Goal: Task Accomplishment & Management: Complete application form

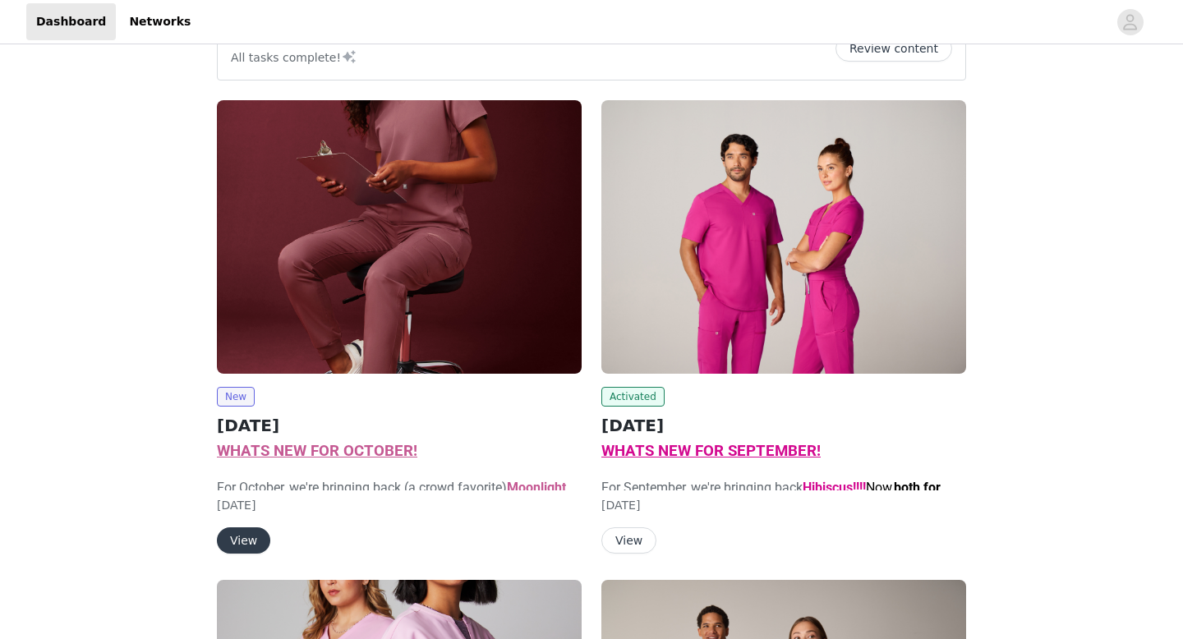
scroll to position [89, 0]
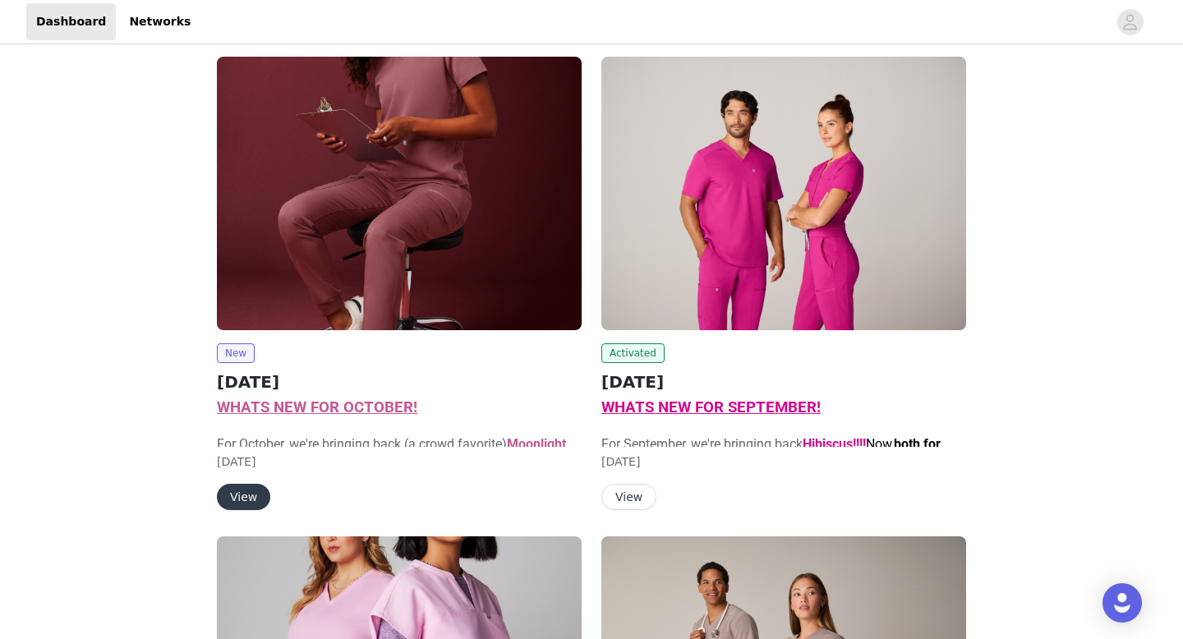
click at [248, 496] on button "View" at bounding box center [243, 497] width 53 height 26
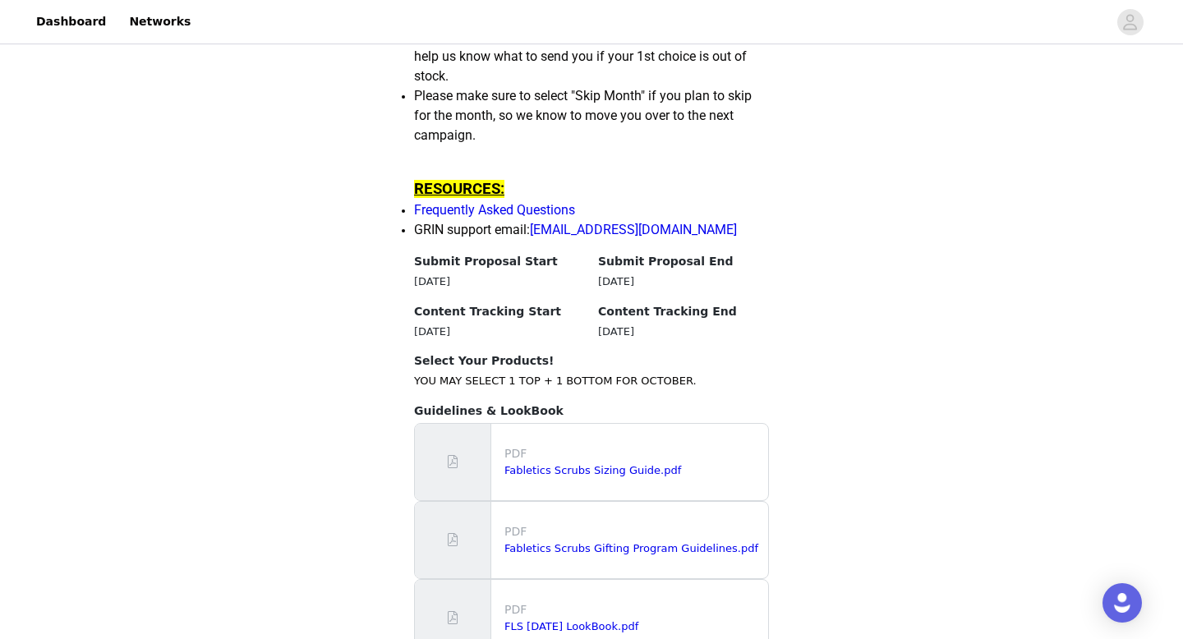
scroll to position [1727, 0]
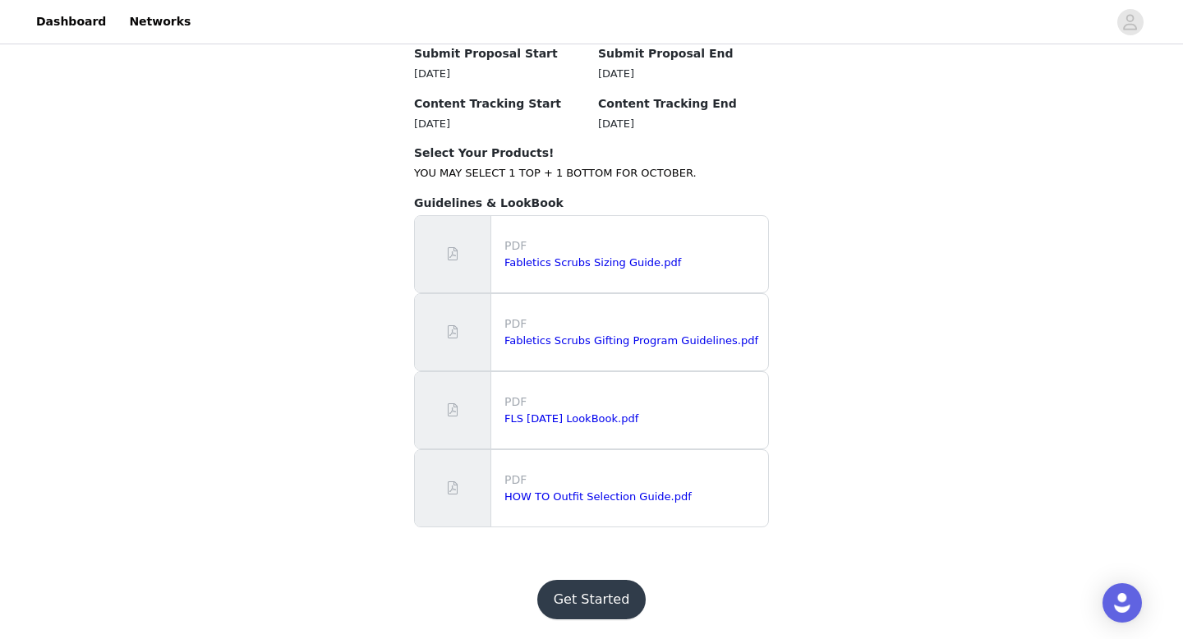
click at [606, 593] on button "Get Started" at bounding box center [591, 599] width 109 height 39
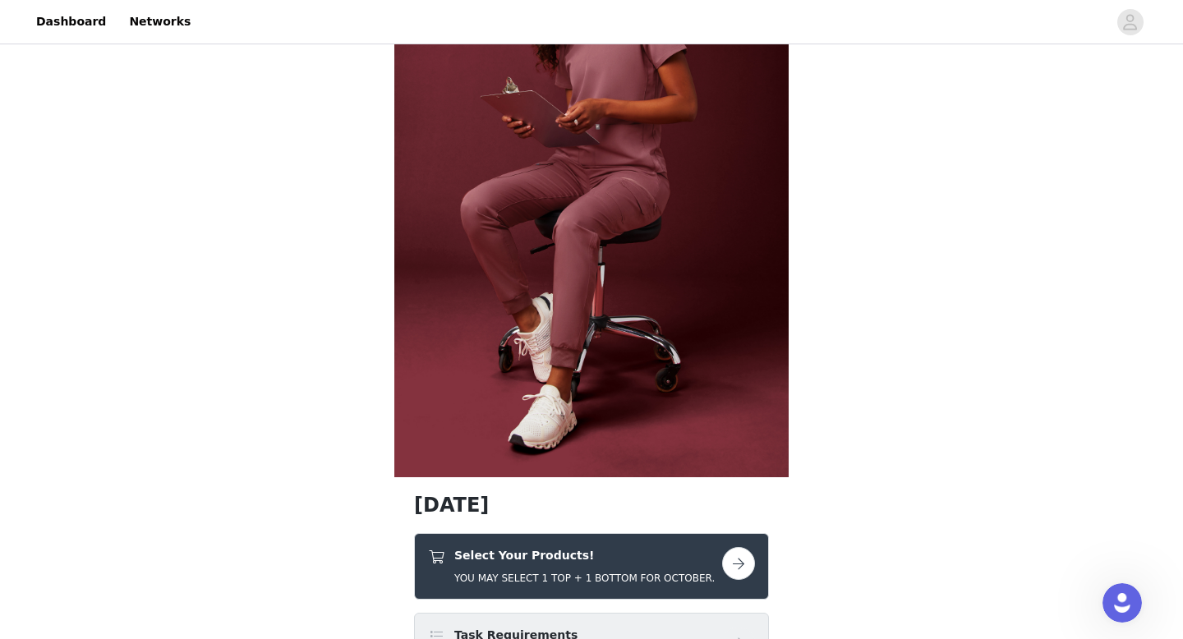
scroll to position [411, 0]
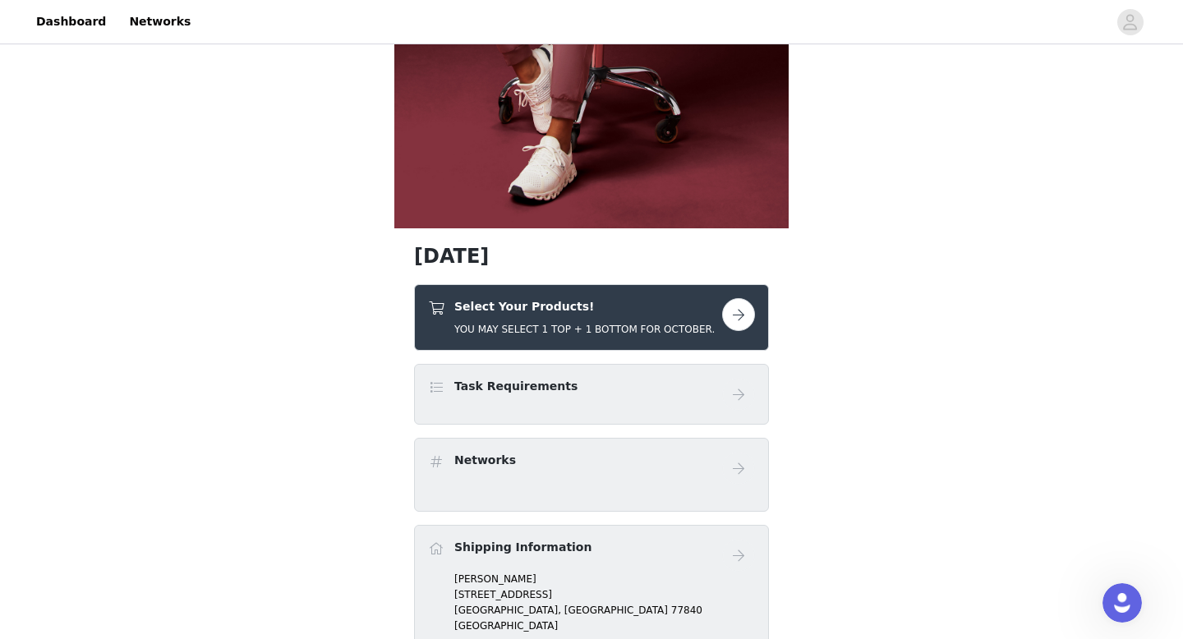
click at [744, 314] on button "button" at bounding box center [738, 314] width 33 height 33
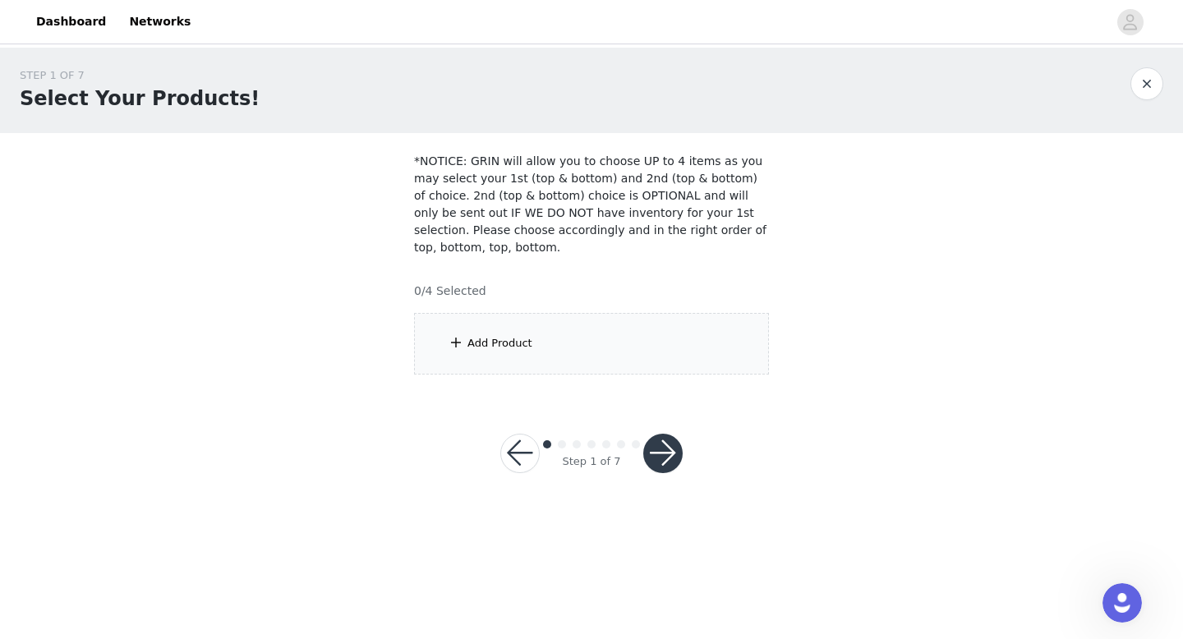
click at [682, 330] on div "Add Product" at bounding box center [591, 344] width 355 height 62
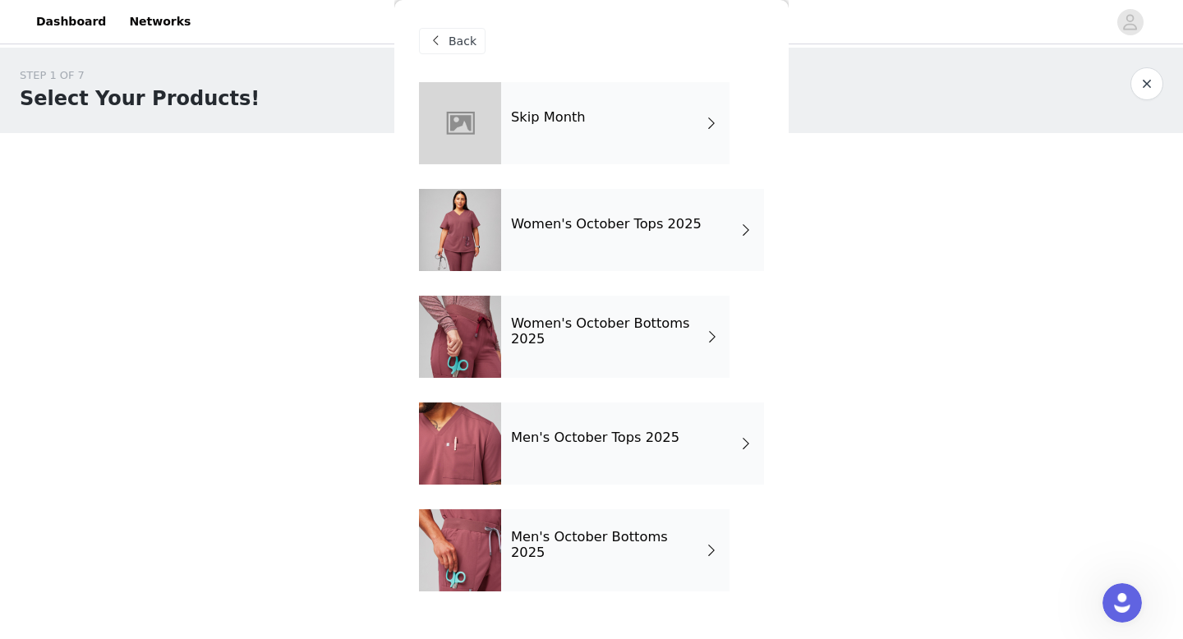
click at [657, 234] on div "Women's October Tops 2025" at bounding box center [632, 230] width 263 height 82
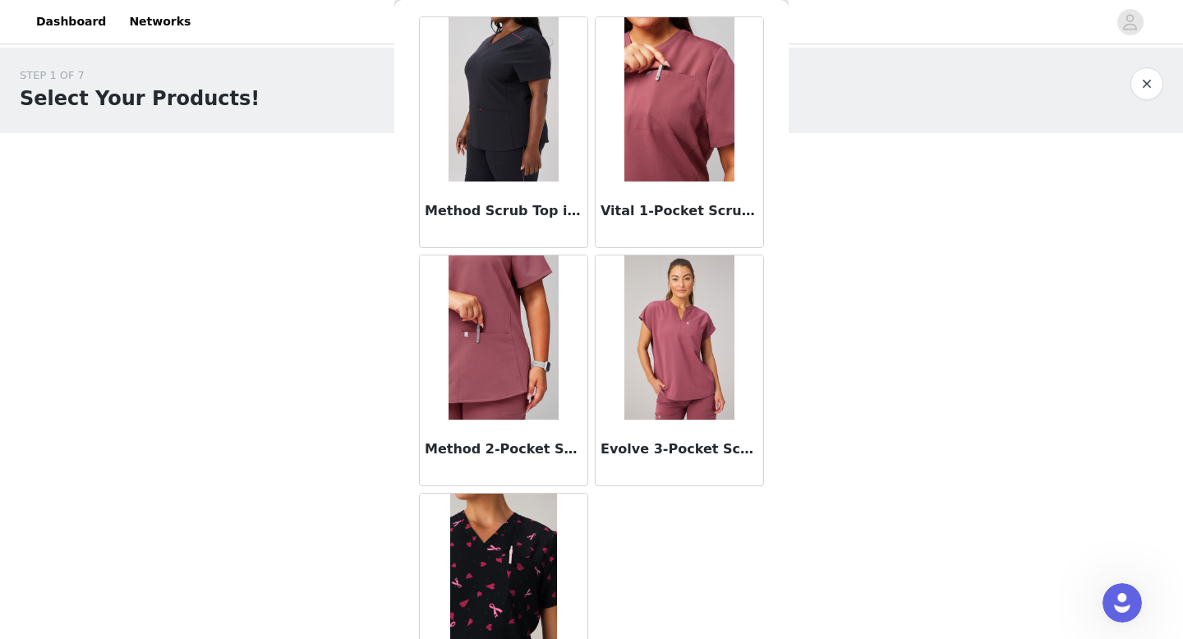
scroll to position [67, 0]
click at [678, 309] on img at bounding box center [678, 337] width 109 height 164
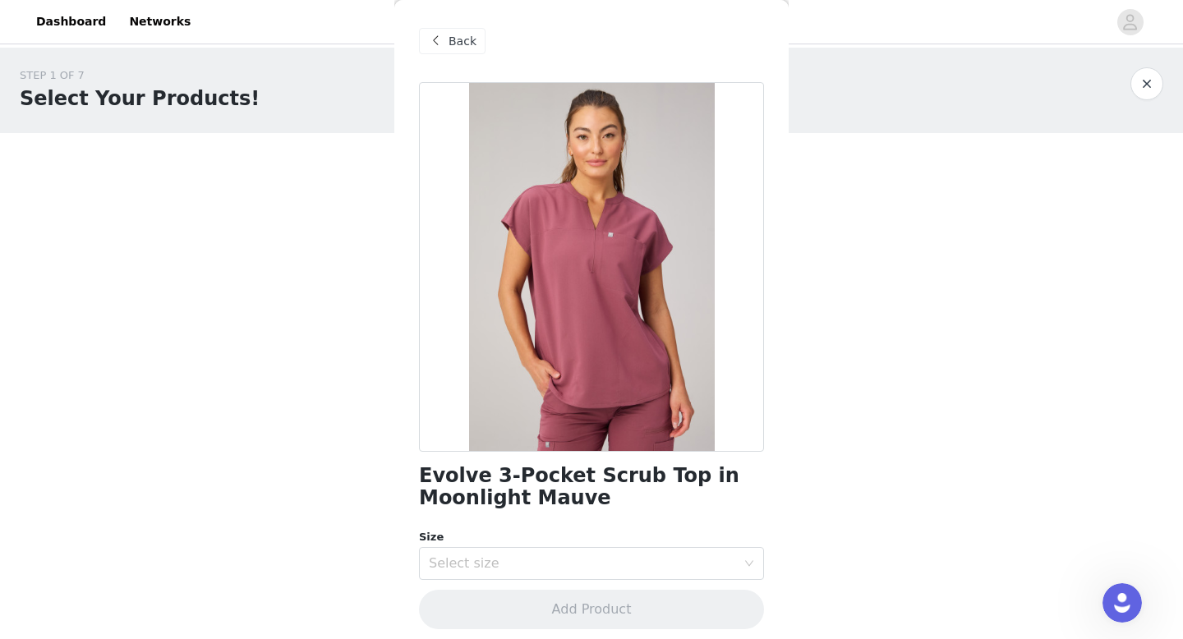
scroll to position [9, 0]
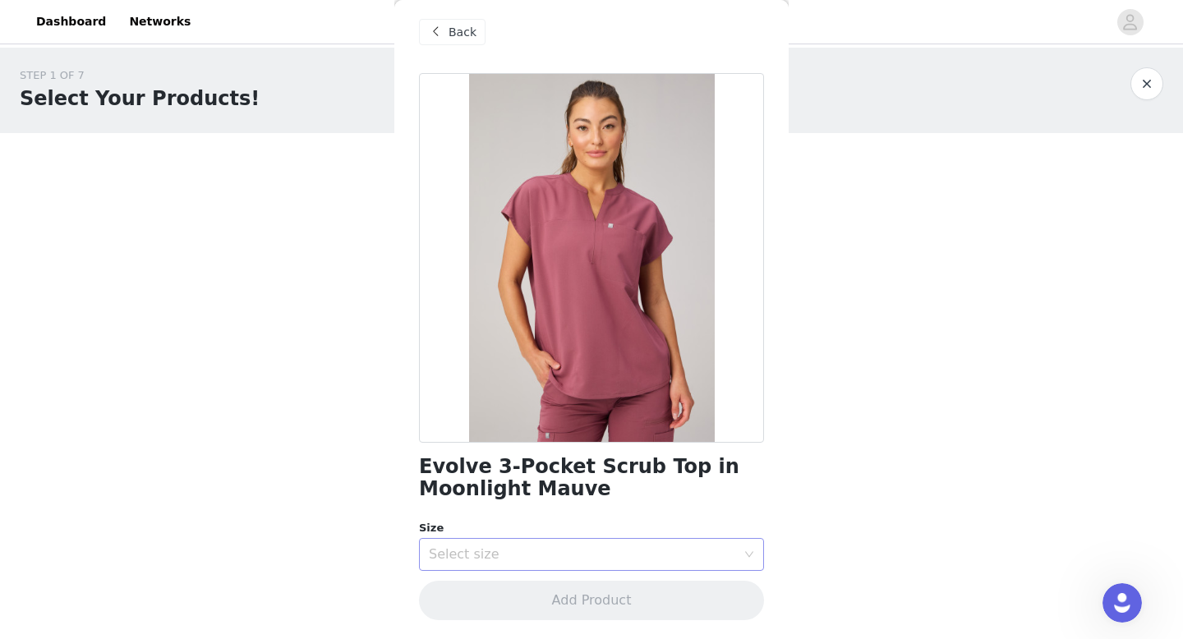
click at [560, 553] on div "Select size" at bounding box center [582, 554] width 307 height 16
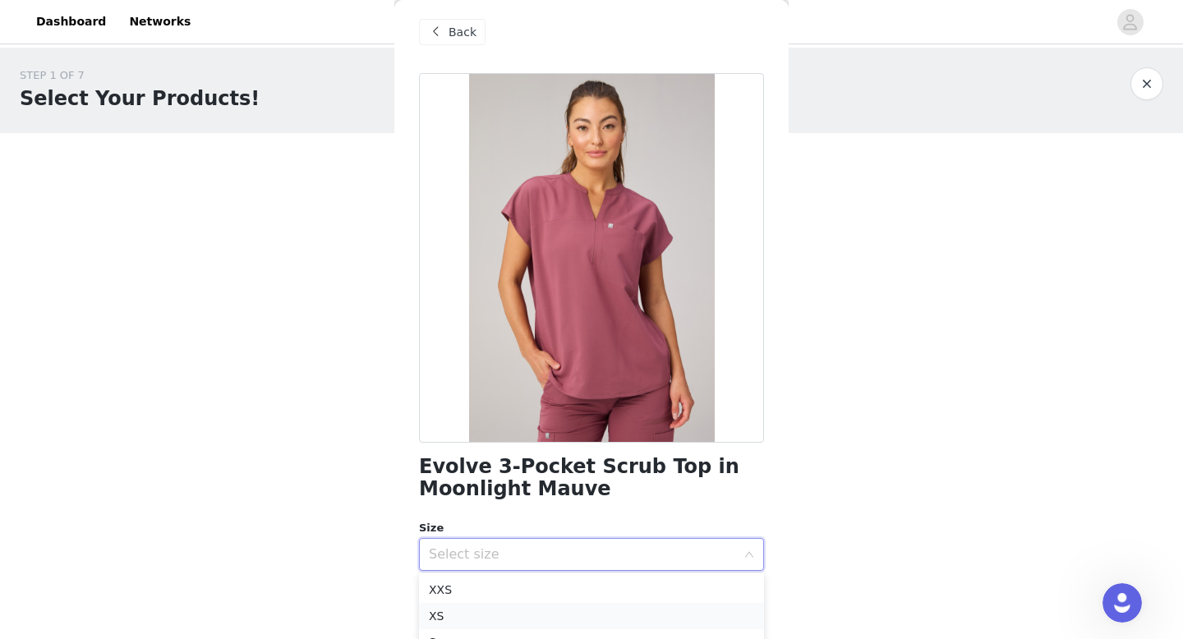
scroll to position [46, 0]
click at [527, 598] on li "S" at bounding box center [591, 596] width 345 height 26
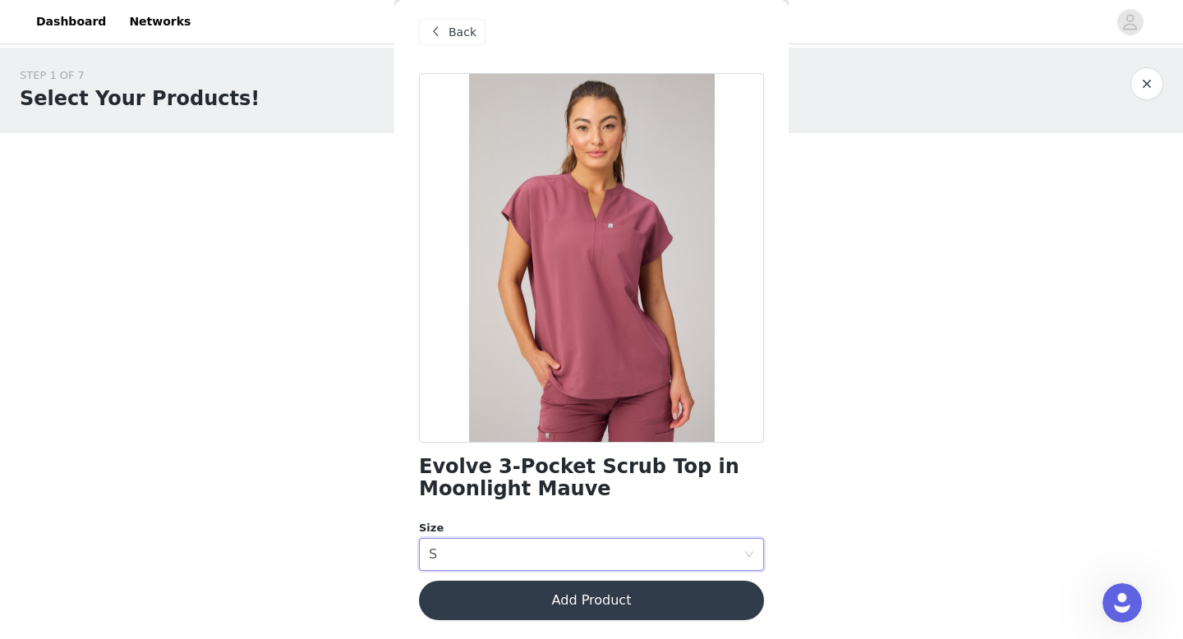
click at [593, 606] on button "Add Product" at bounding box center [591, 600] width 345 height 39
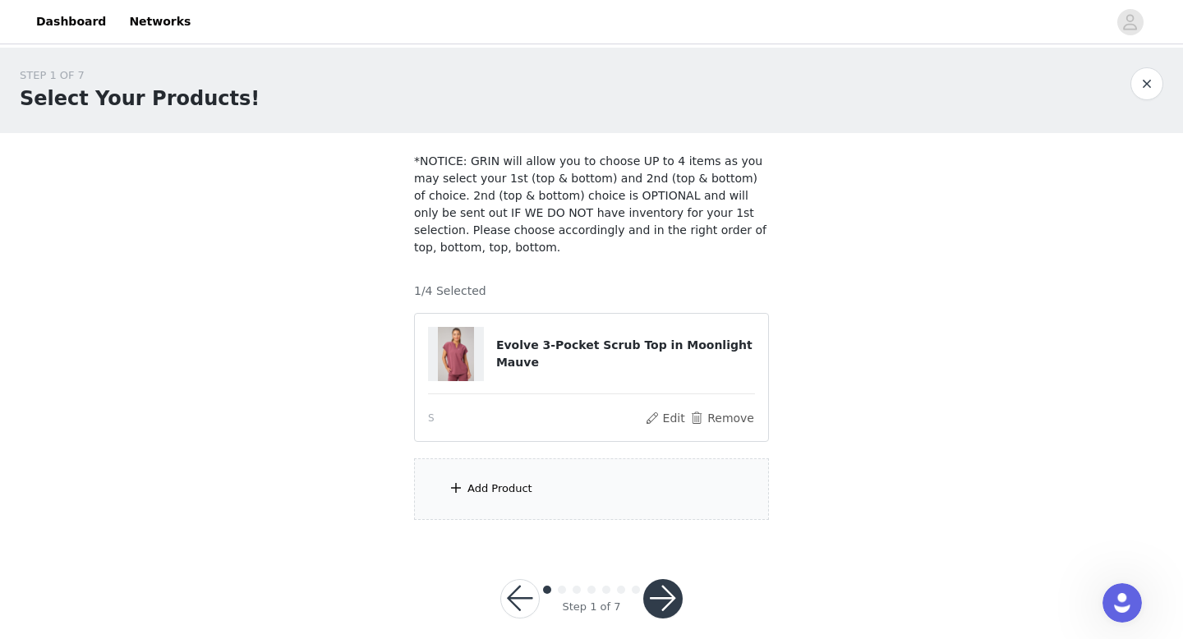
click at [585, 482] on div "Add Product" at bounding box center [591, 489] width 355 height 62
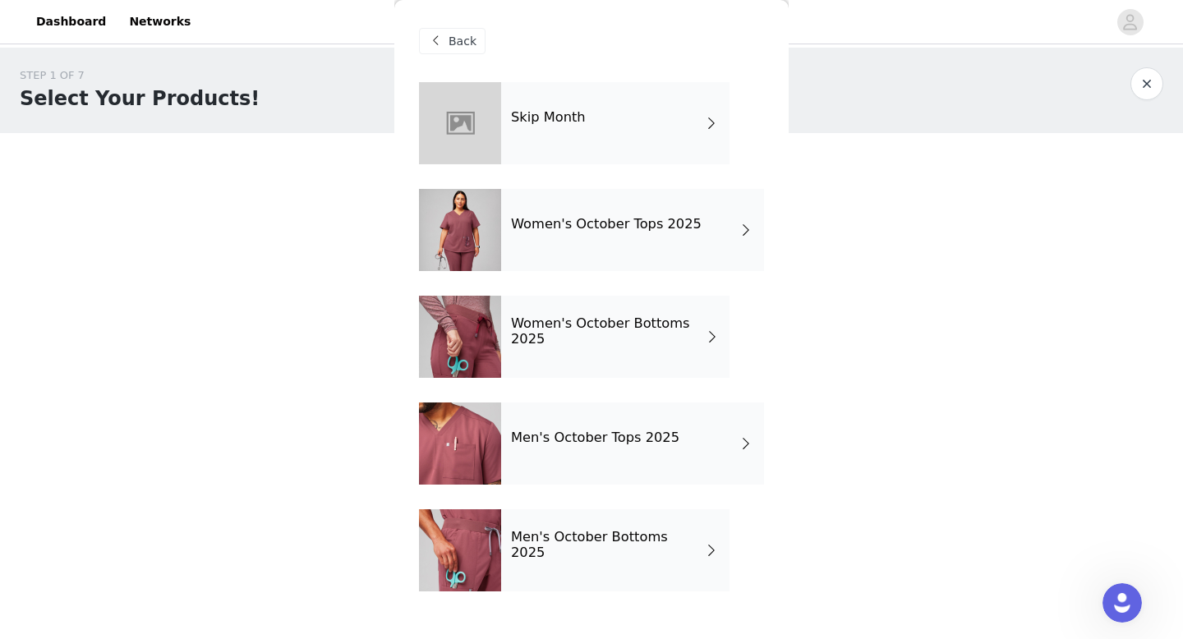
click at [591, 349] on div "Women's October Bottoms 2025" at bounding box center [615, 337] width 228 height 82
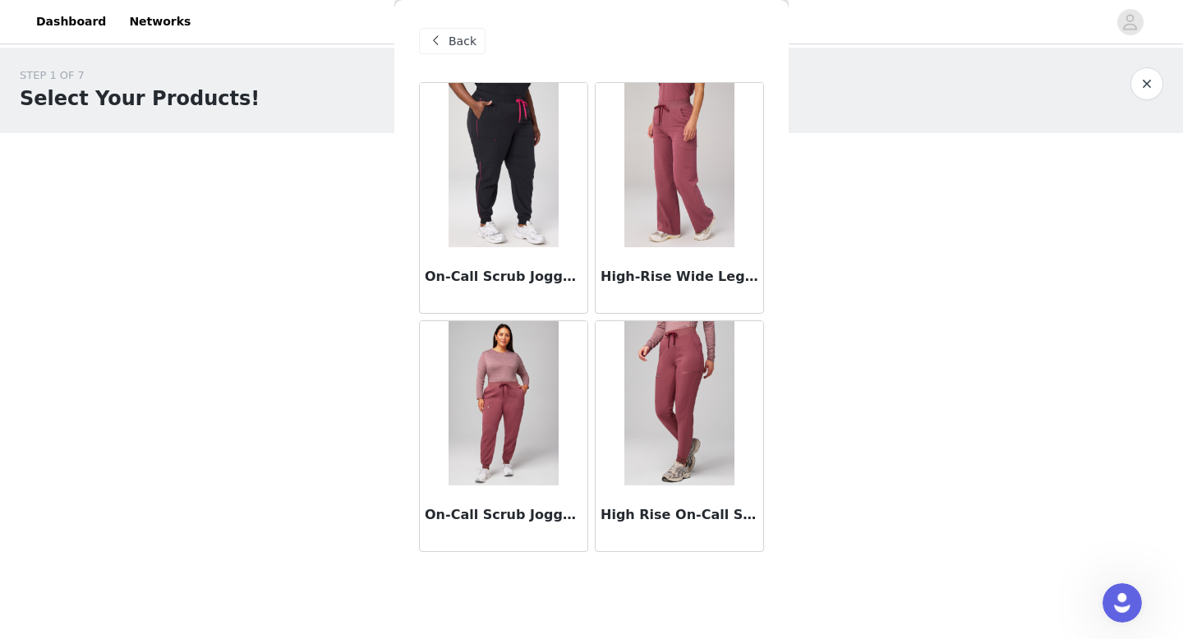
click at [690, 200] on img at bounding box center [678, 165] width 109 height 164
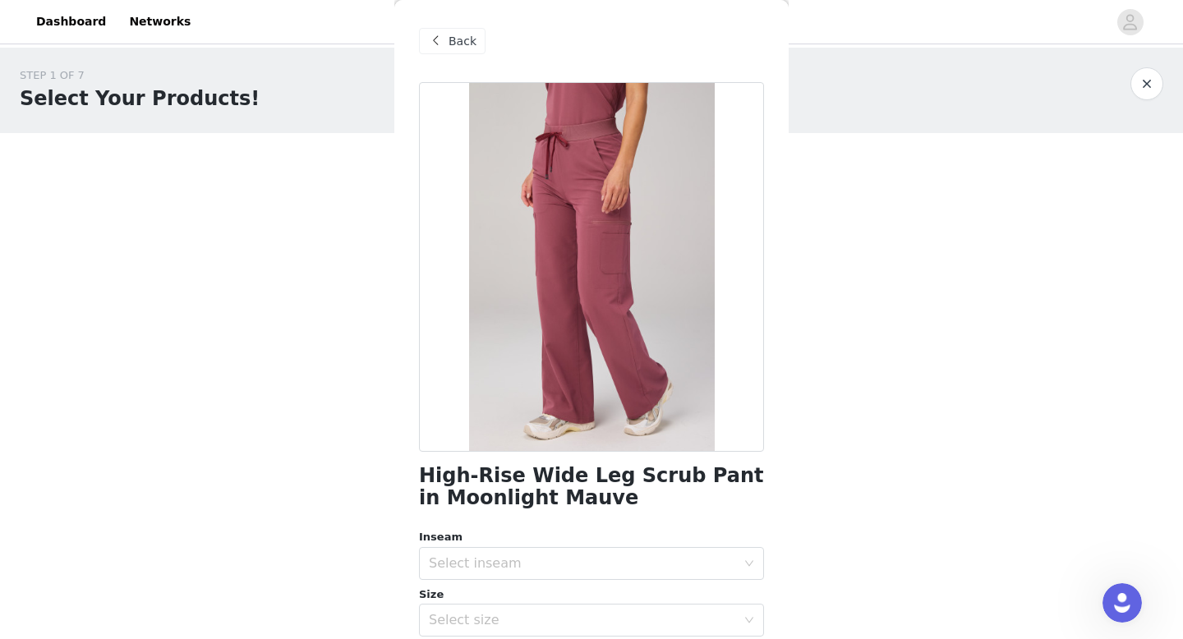
scroll to position [111, 0]
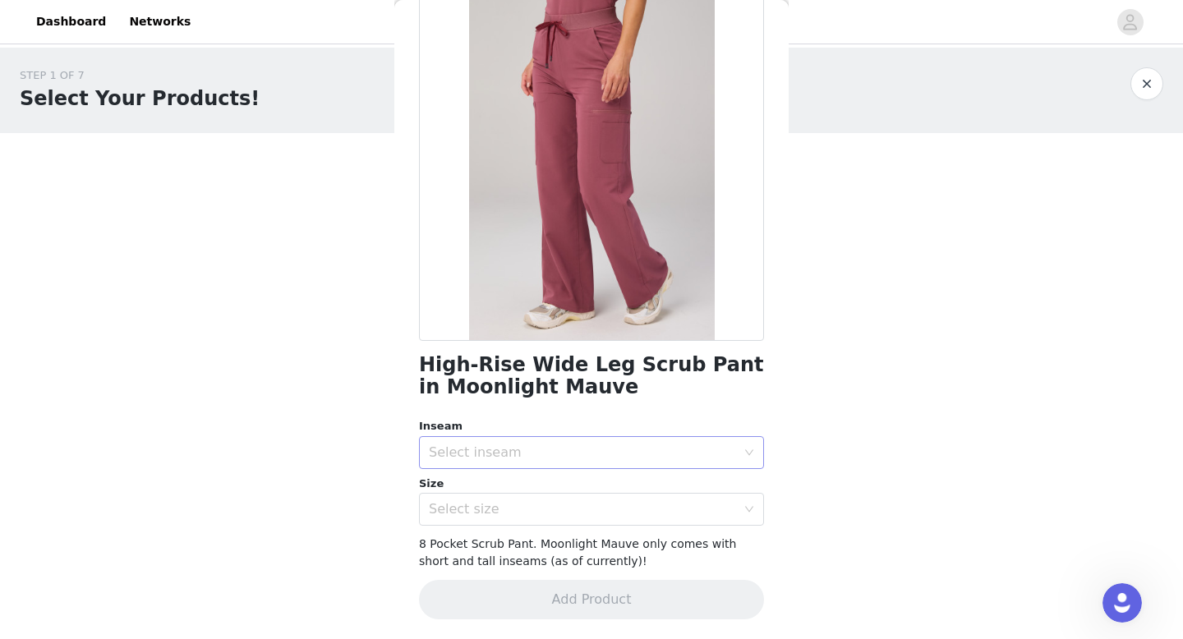
click at [597, 449] on div "Select inseam" at bounding box center [582, 453] width 307 height 16
click at [560, 491] on li "Short" at bounding box center [591, 489] width 345 height 26
click at [557, 517] on div "Select size" at bounding box center [582, 509] width 307 height 16
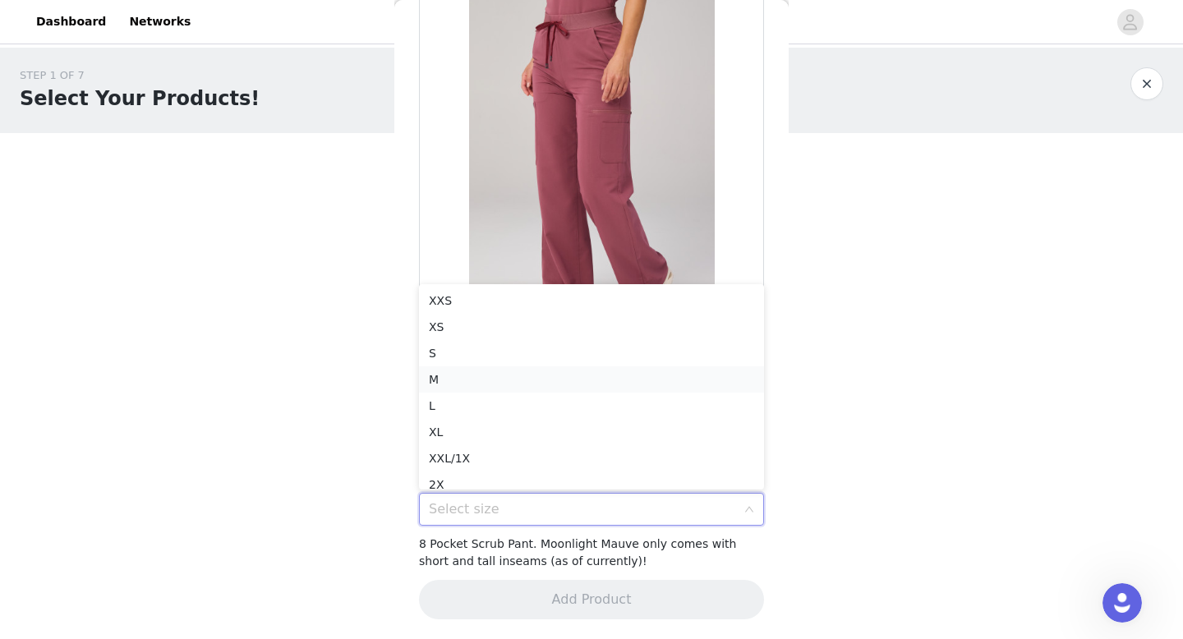
click at [516, 380] on li "M" at bounding box center [591, 379] width 345 height 26
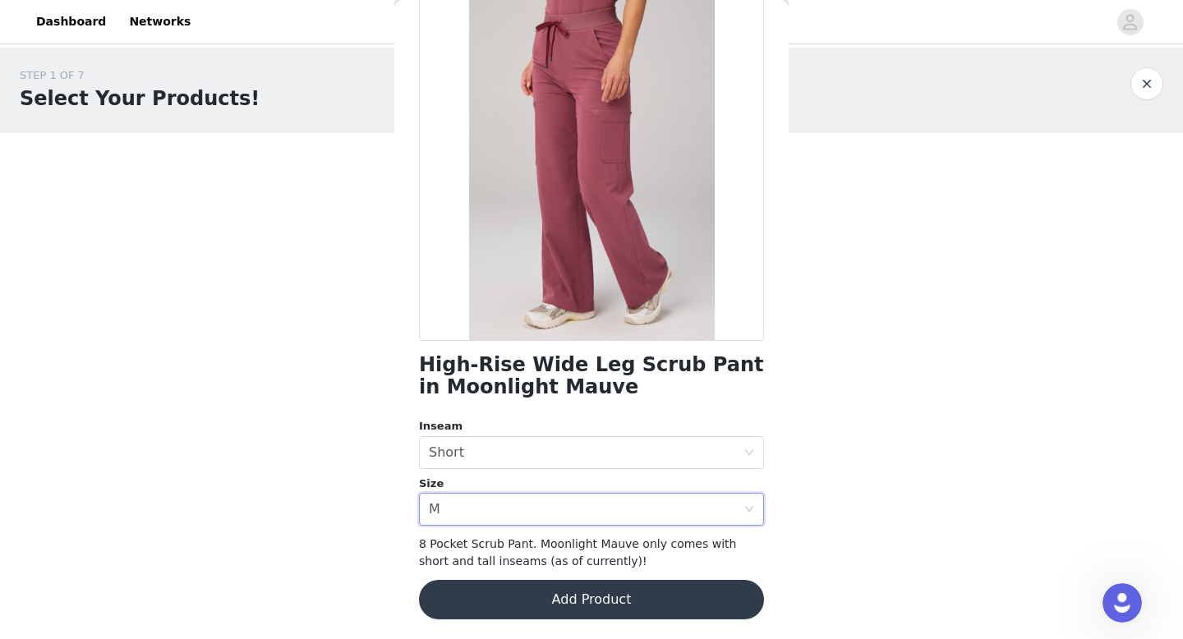
click at [587, 587] on button "Add Product" at bounding box center [591, 599] width 345 height 39
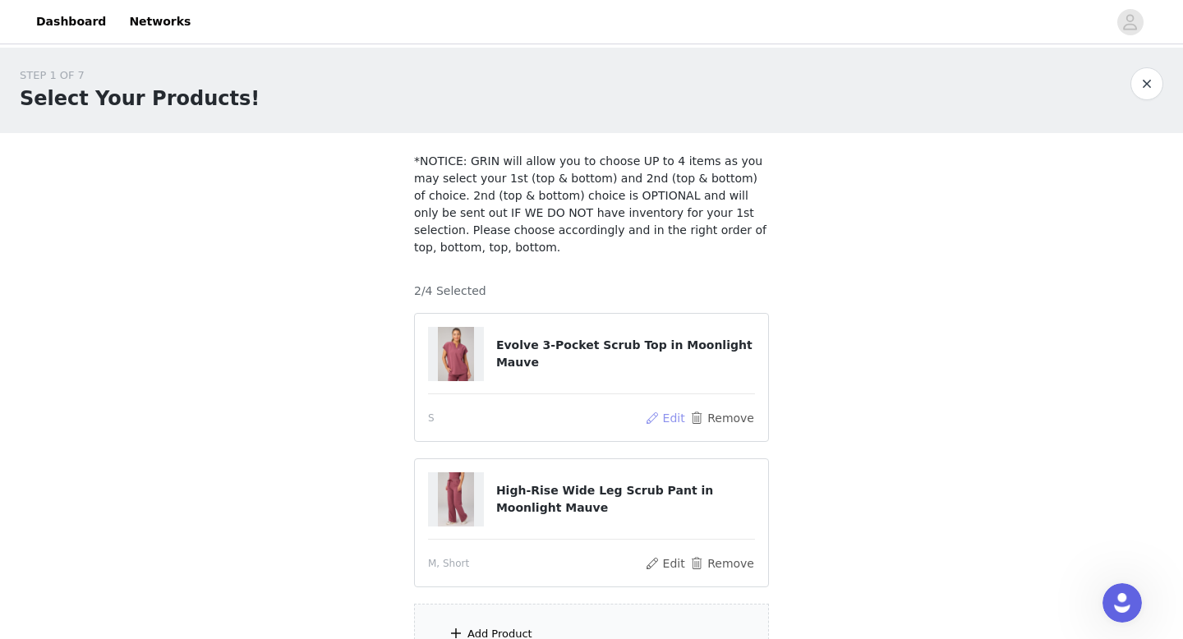
scroll to position [164, 0]
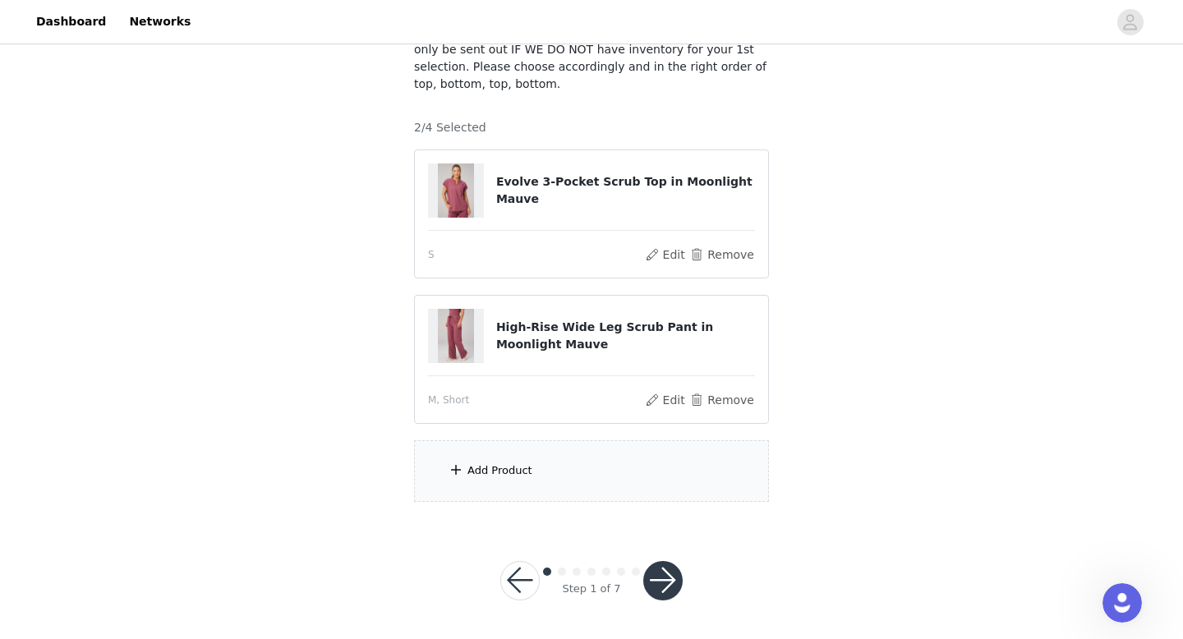
click at [657, 454] on div "Add Product" at bounding box center [591, 471] width 355 height 62
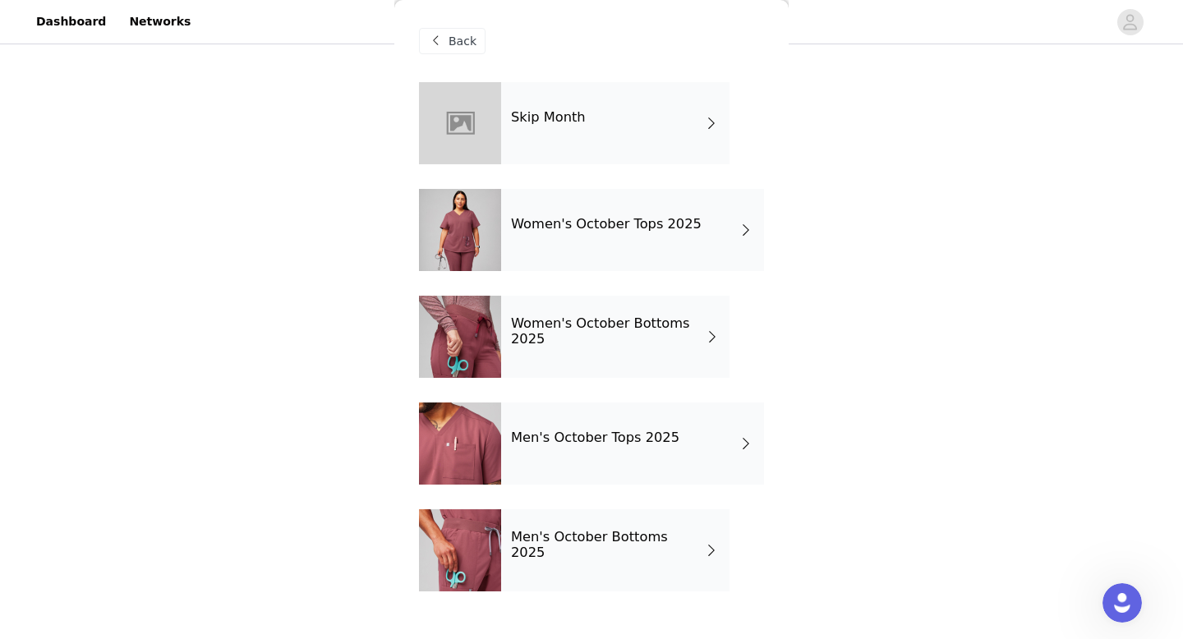
click at [643, 219] on h4 "Women's October Tops 2025" at bounding box center [606, 224] width 191 height 15
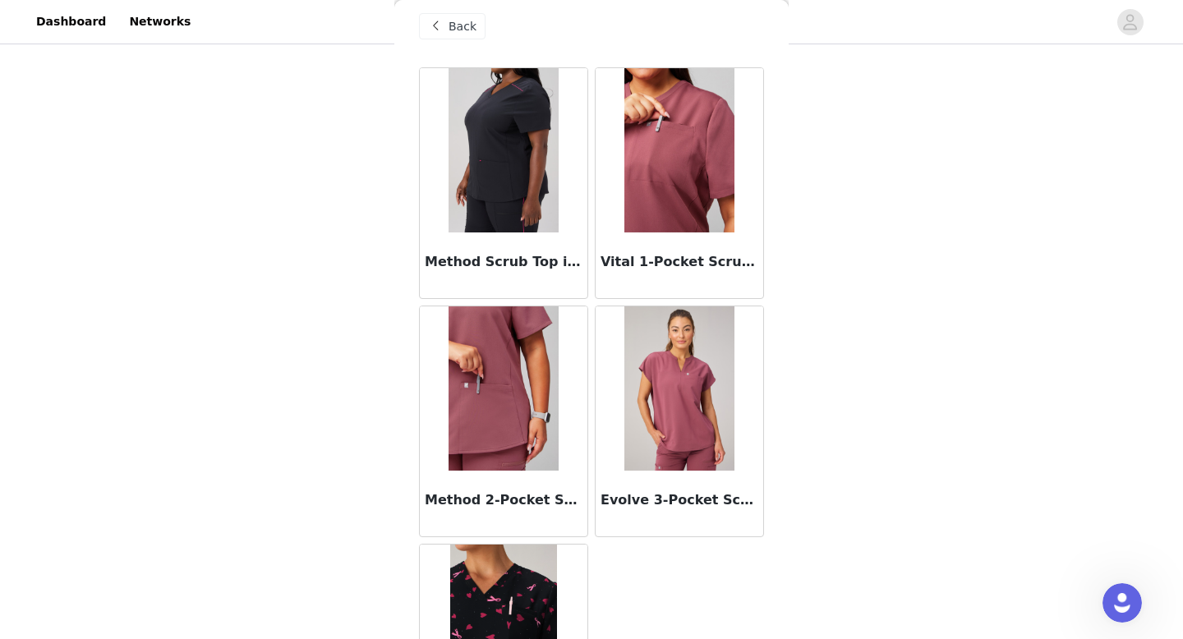
scroll to position [22, 0]
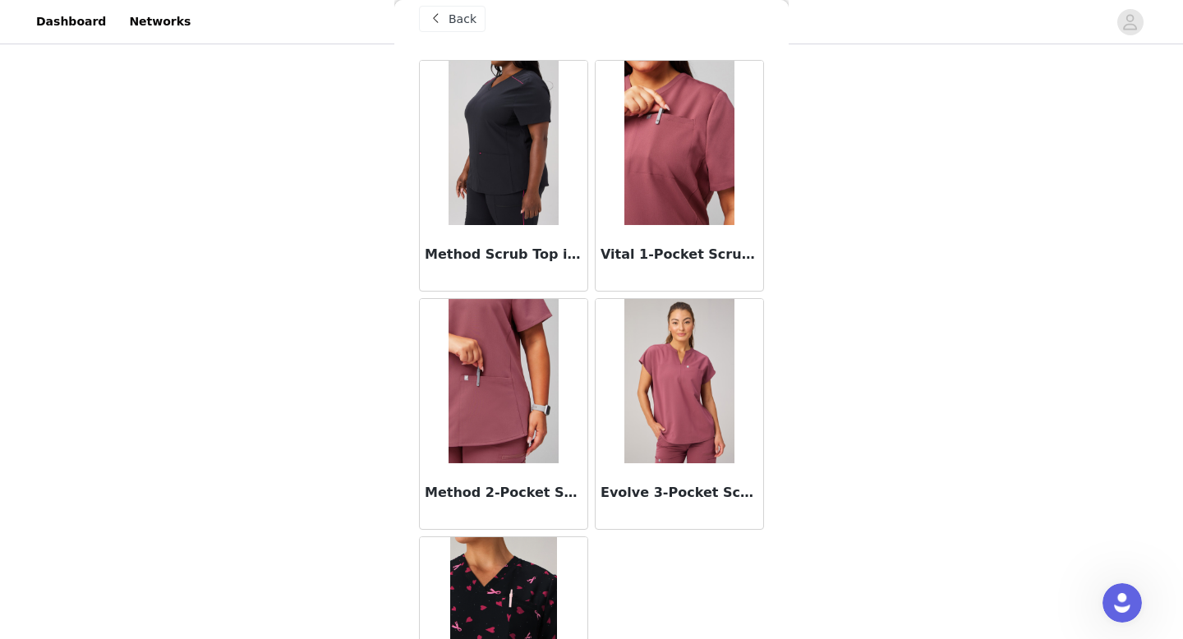
click at [715, 155] on img at bounding box center [678, 143] width 109 height 164
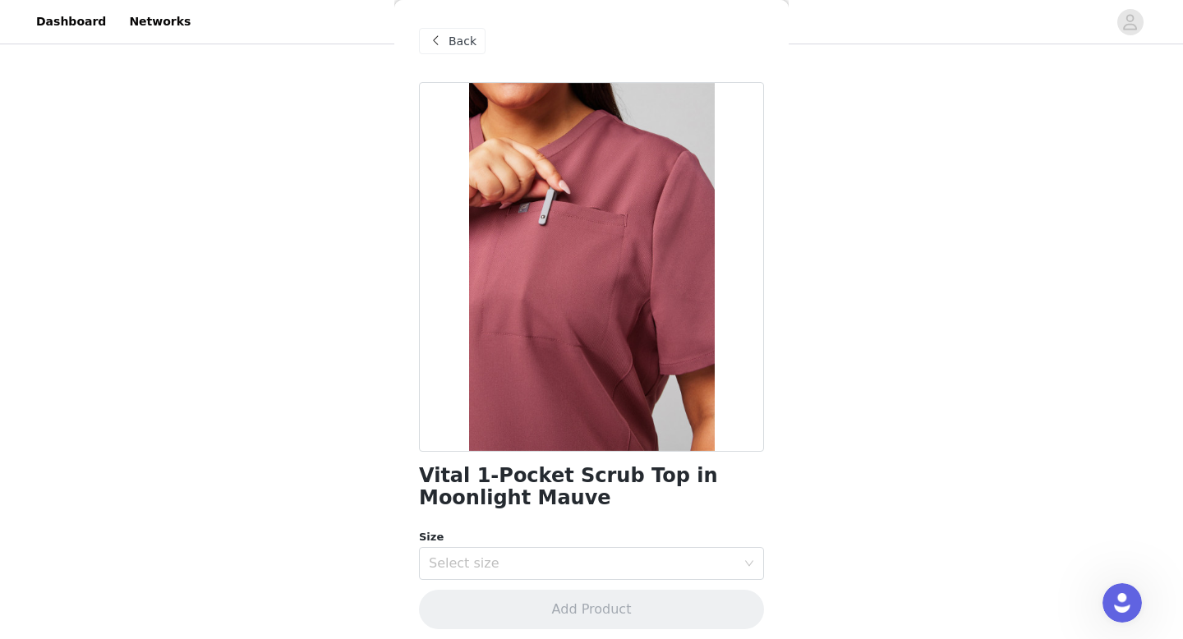
scroll to position [9, 0]
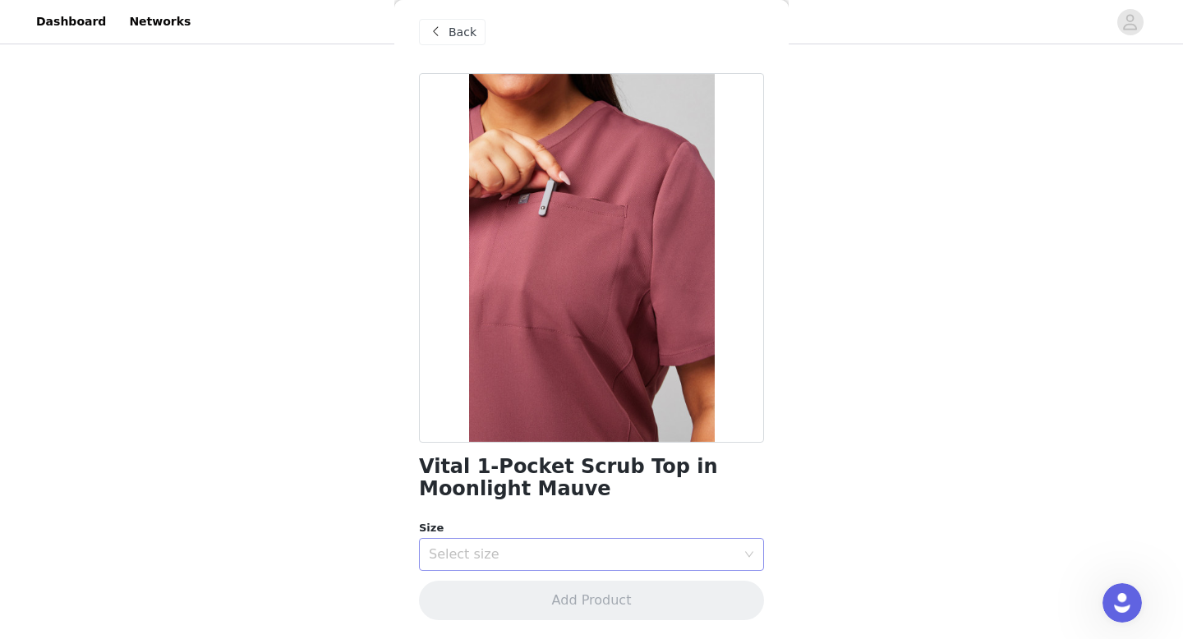
click at [604, 547] on div "Select size" at bounding box center [582, 554] width 307 height 16
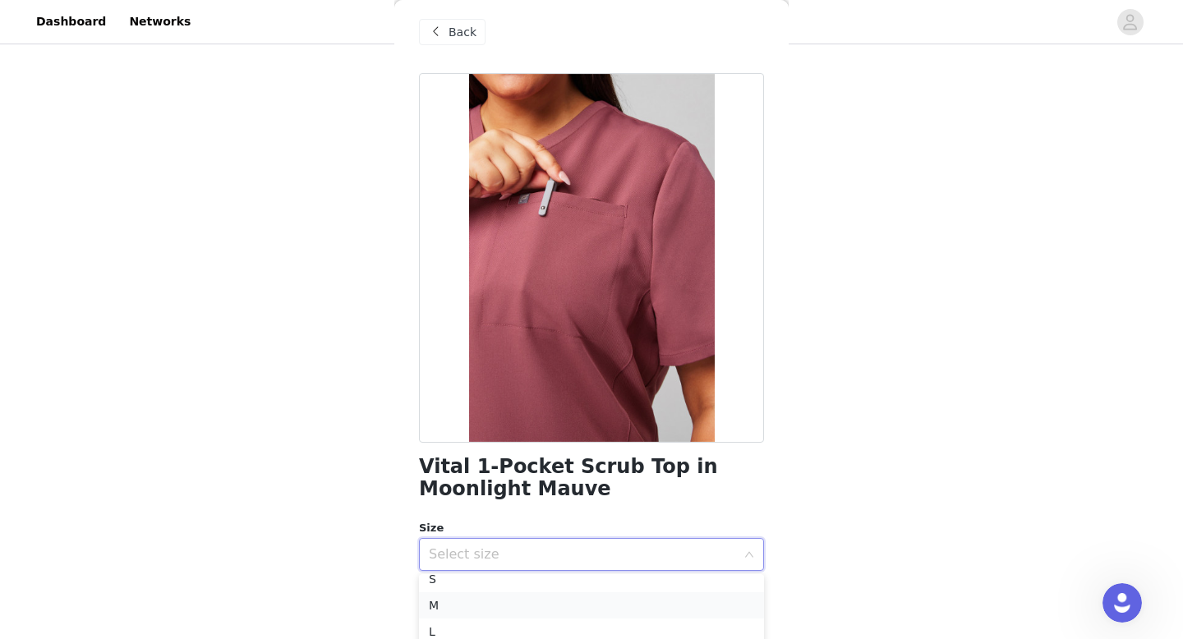
click at [557, 606] on li "M" at bounding box center [591, 605] width 345 height 26
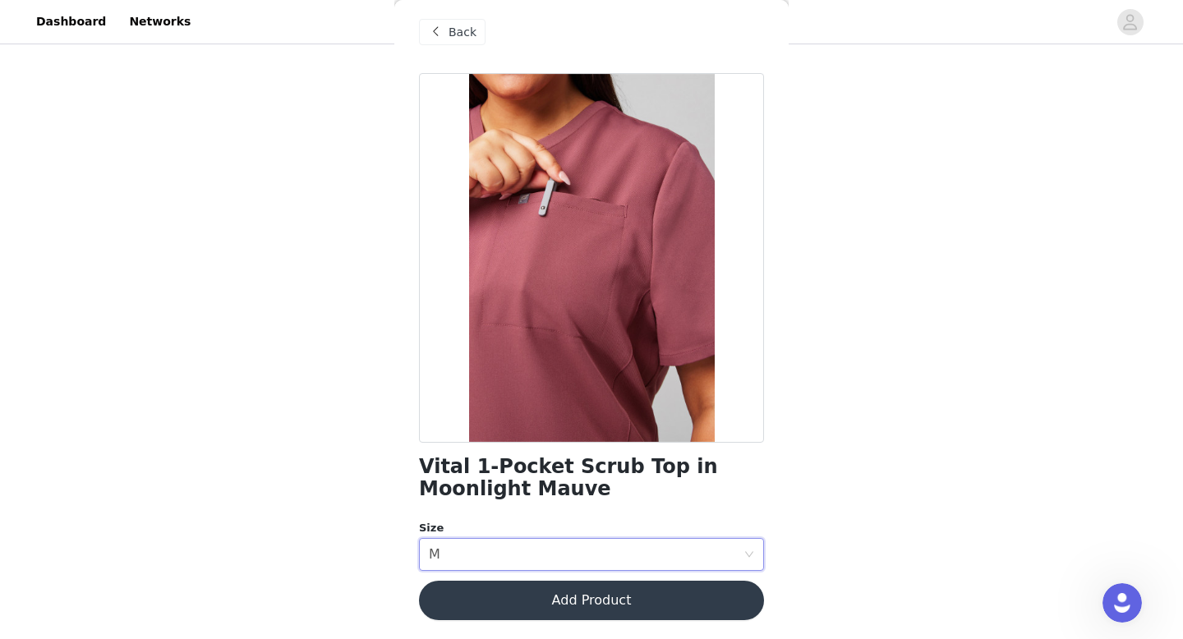
click at [667, 609] on button "Add Product" at bounding box center [591, 600] width 345 height 39
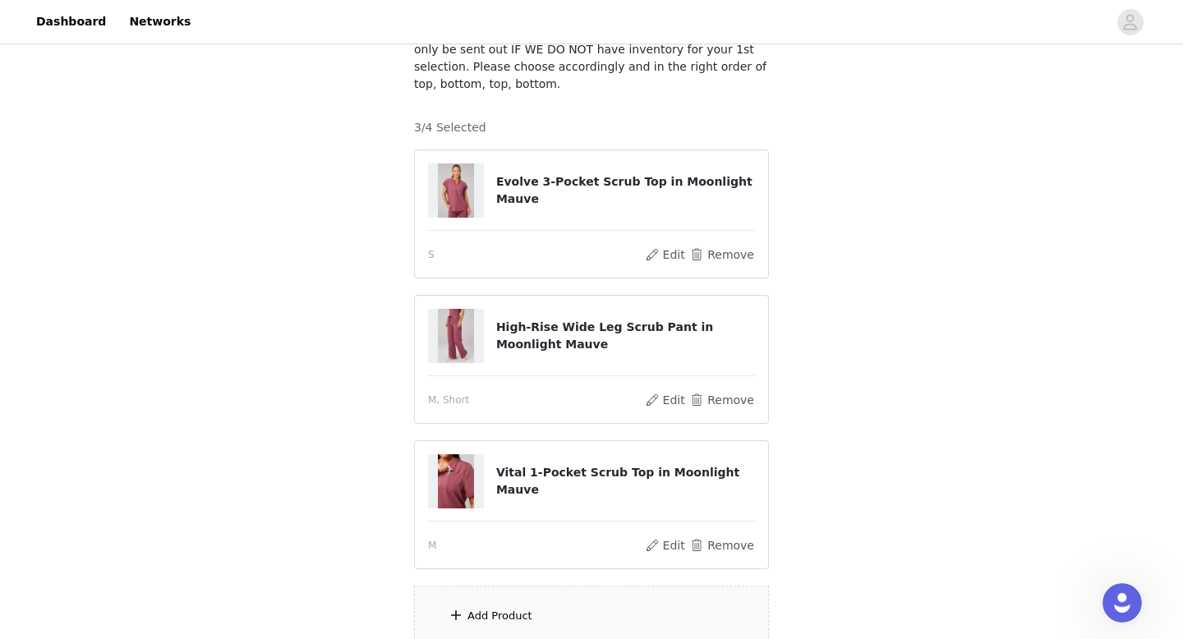
click at [597, 600] on div "Add Product" at bounding box center [591, 617] width 355 height 62
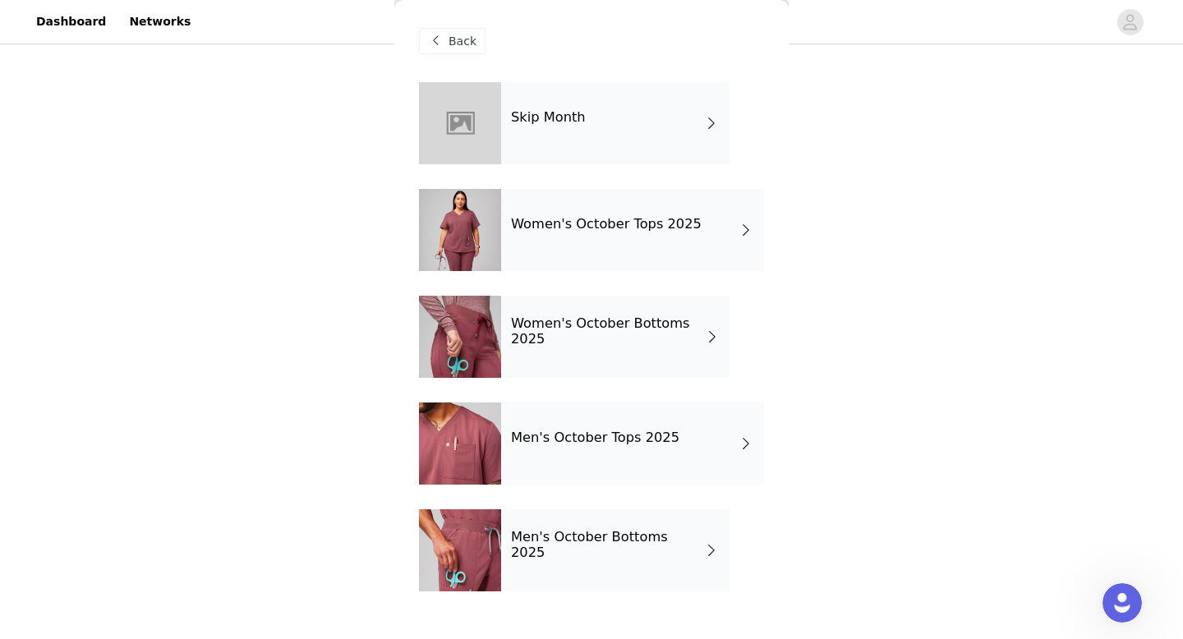
click at [597, 344] on h4 "Women's October Bottoms 2025" at bounding box center [608, 331] width 194 height 30
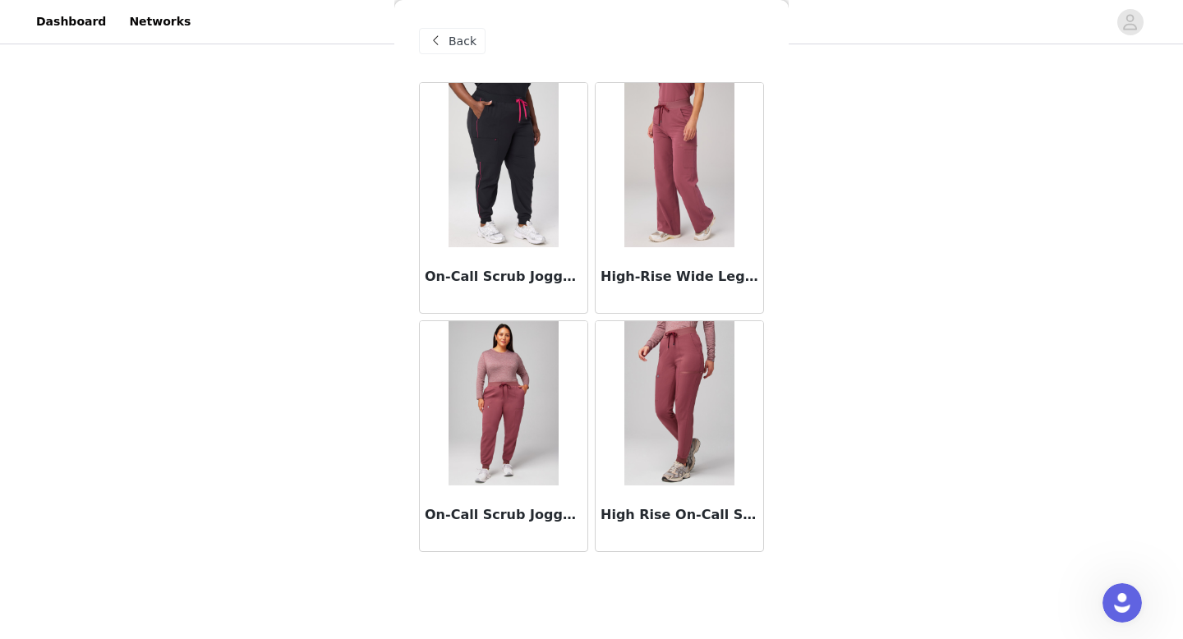
click at [694, 177] on img at bounding box center [678, 165] width 109 height 164
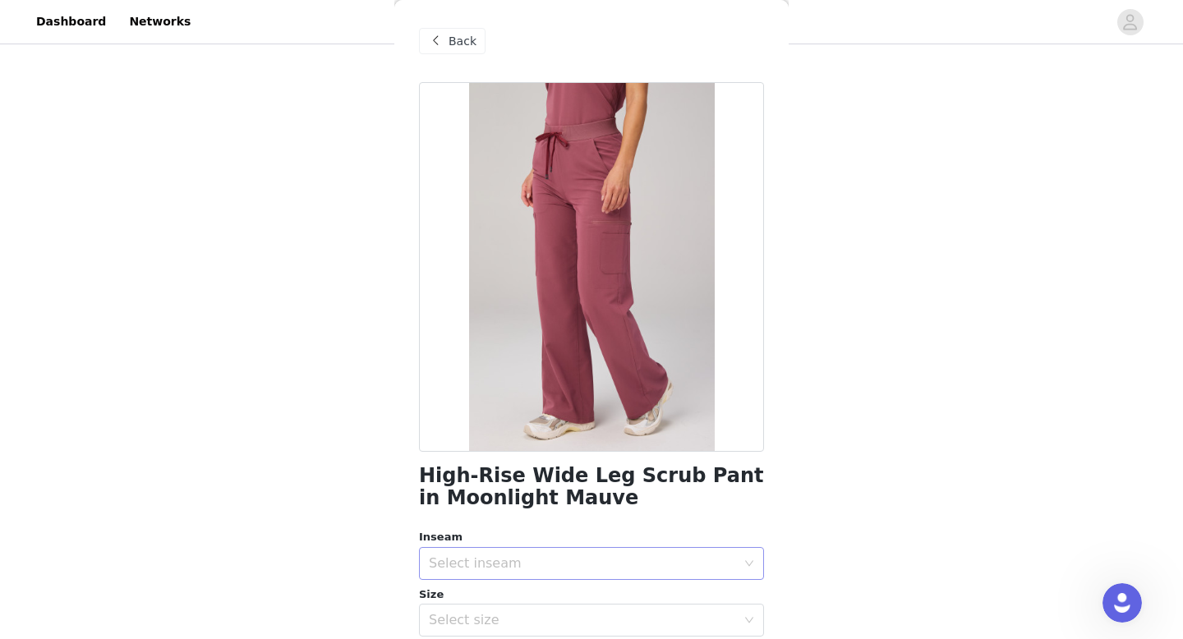
click at [551, 569] on div "Select inseam" at bounding box center [582, 563] width 307 height 16
click at [521, 515] on li "Short" at bounding box center [591, 518] width 345 height 26
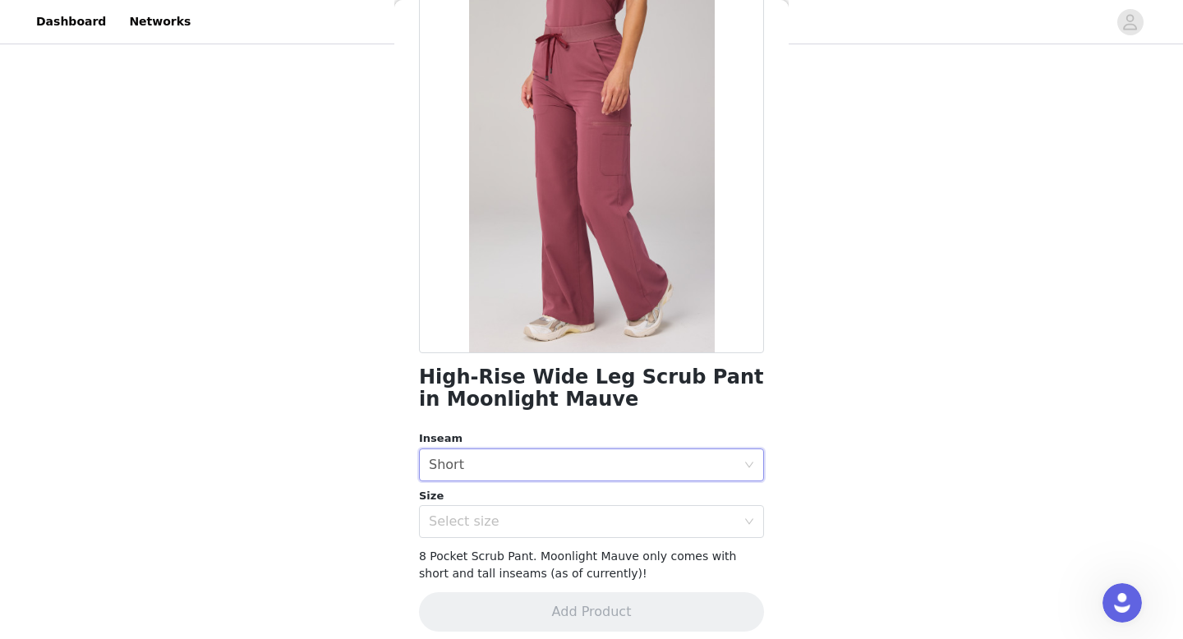
scroll to position [110, 0]
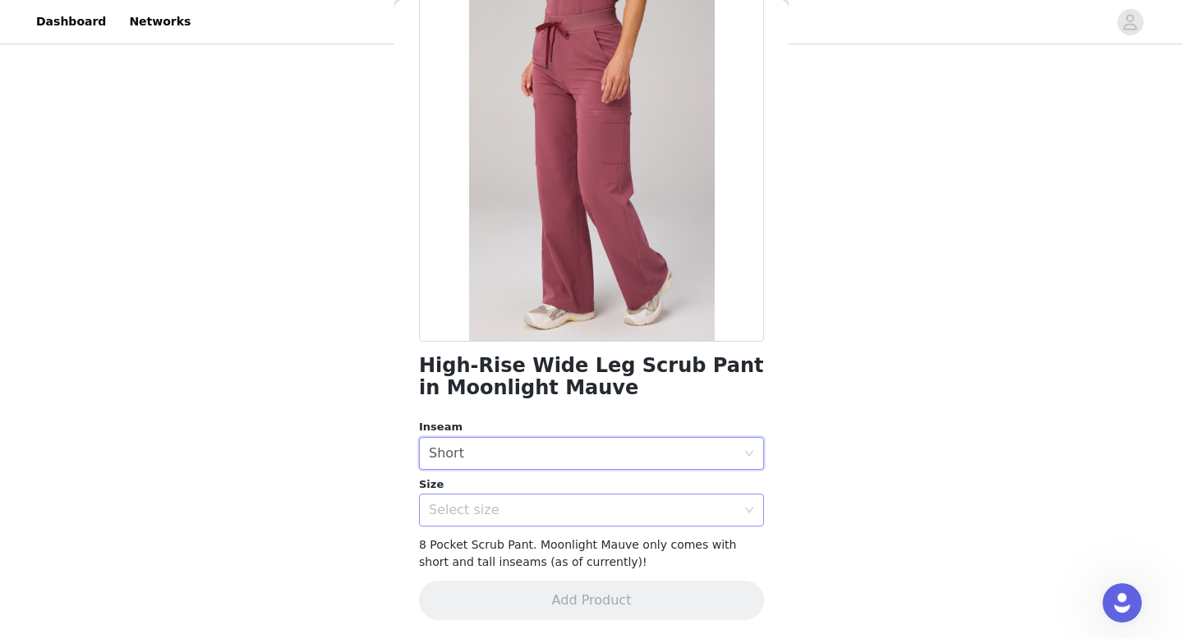
click at [520, 511] on div "Select size" at bounding box center [582, 510] width 307 height 16
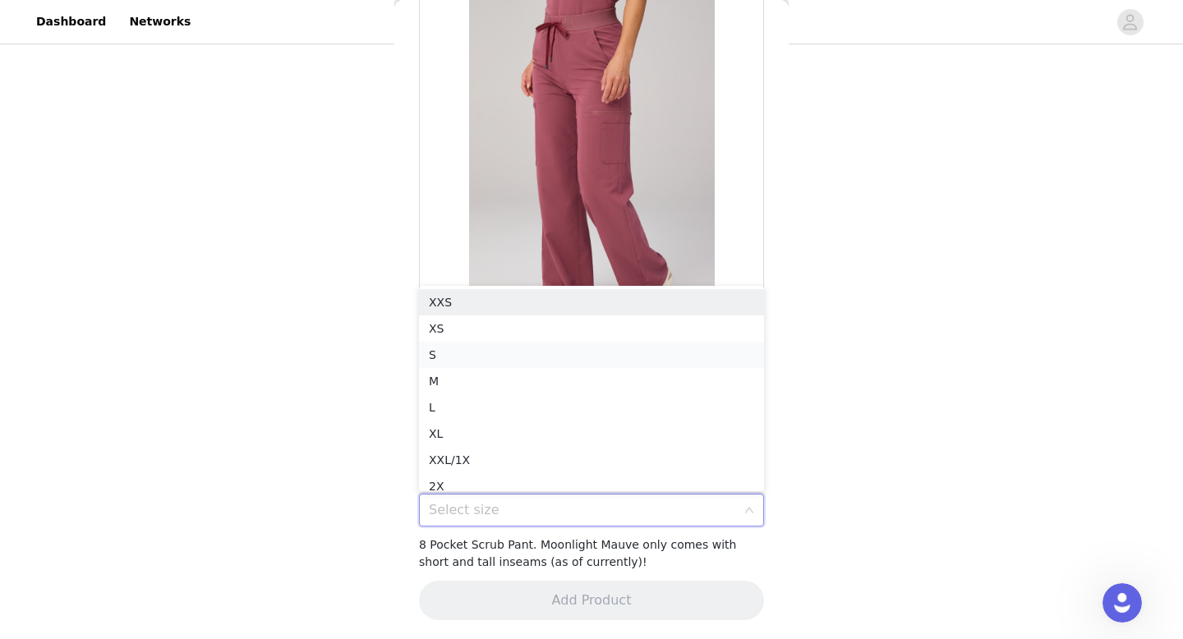
scroll to position [8, 0]
click at [495, 371] on li "M" at bounding box center [591, 373] width 345 height 26
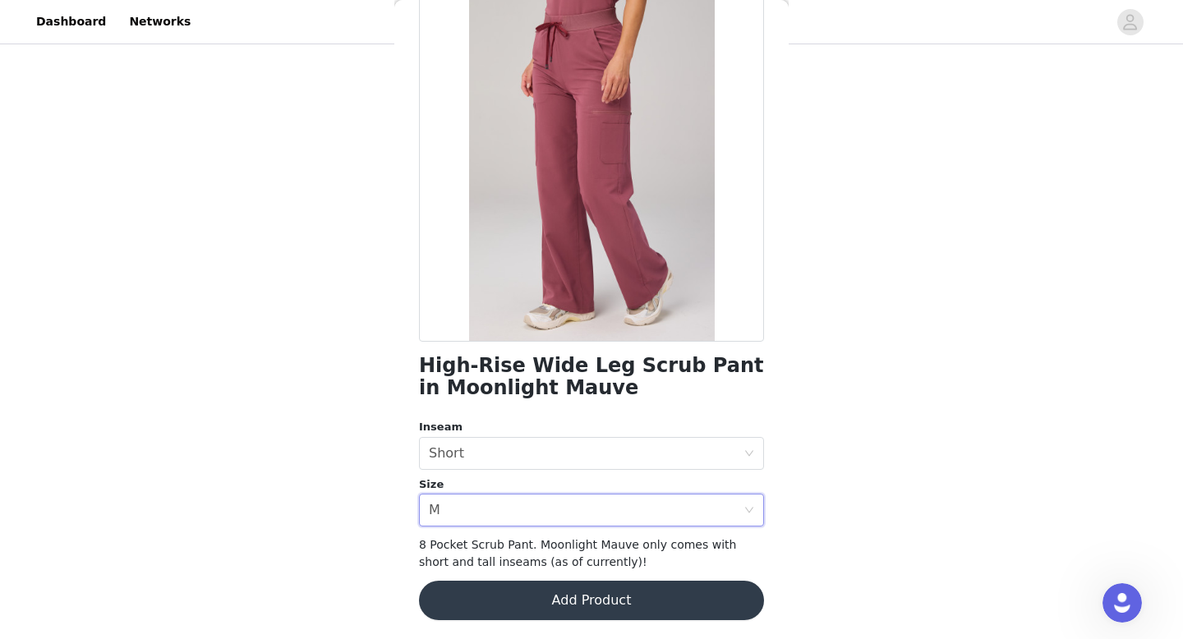
click at [582, 599] on button "Add Product" at bounding box center [591, 600] width 345 height 39
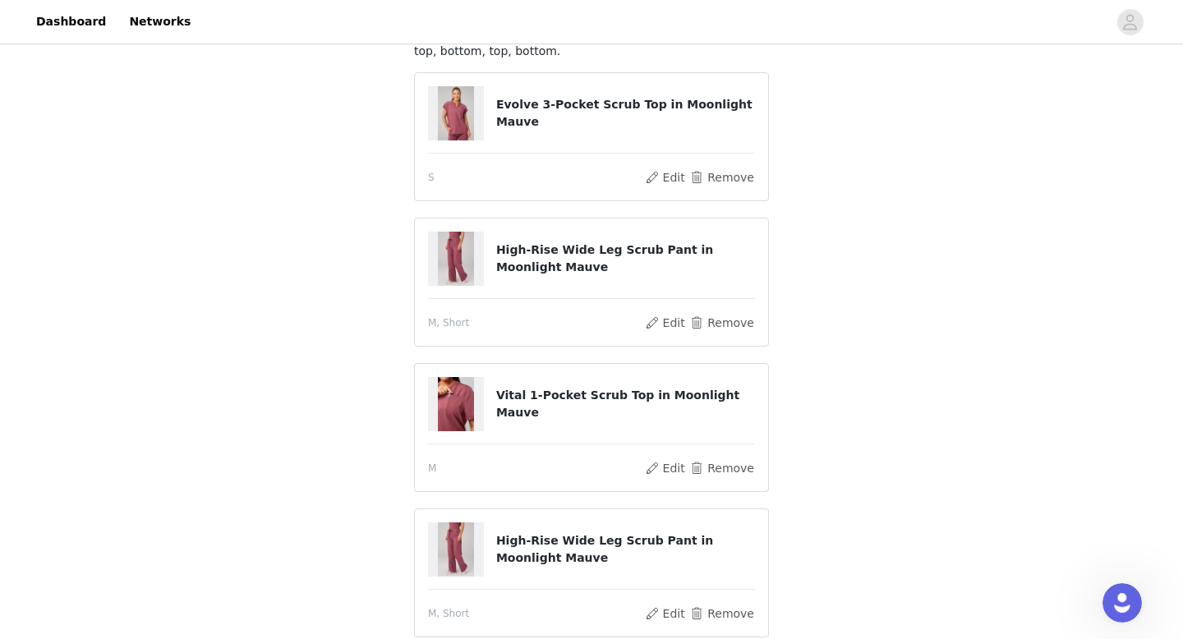
scroll to position [235, 0]
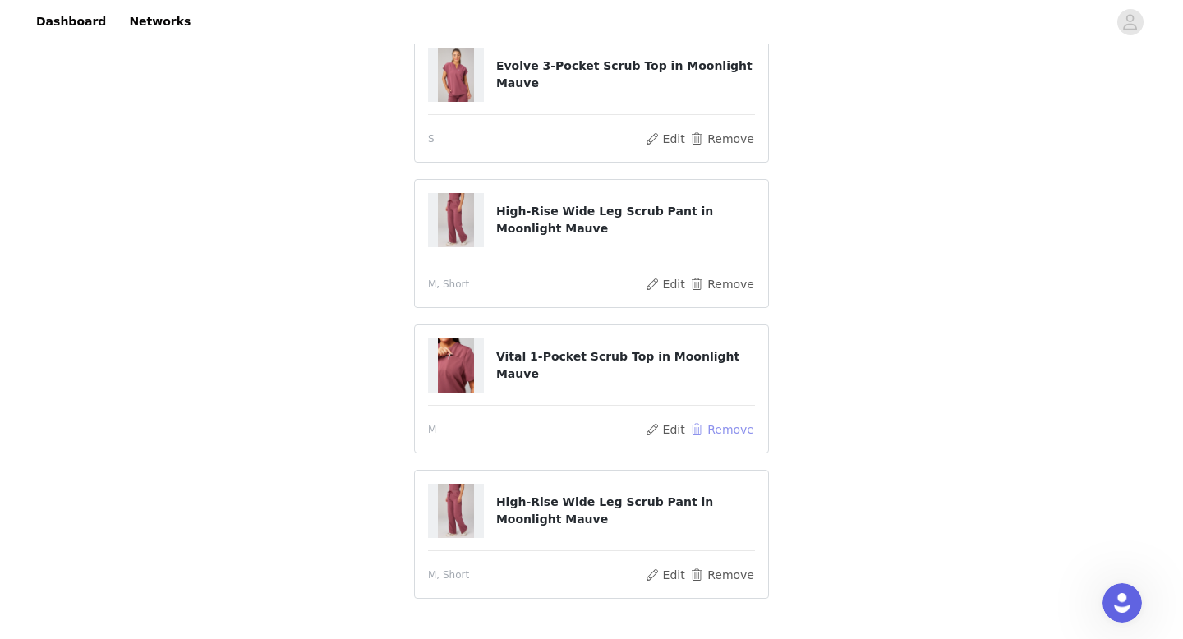
click at [736, 425] on button "Remove" at bounding box center [722, 430] width 66 height 20
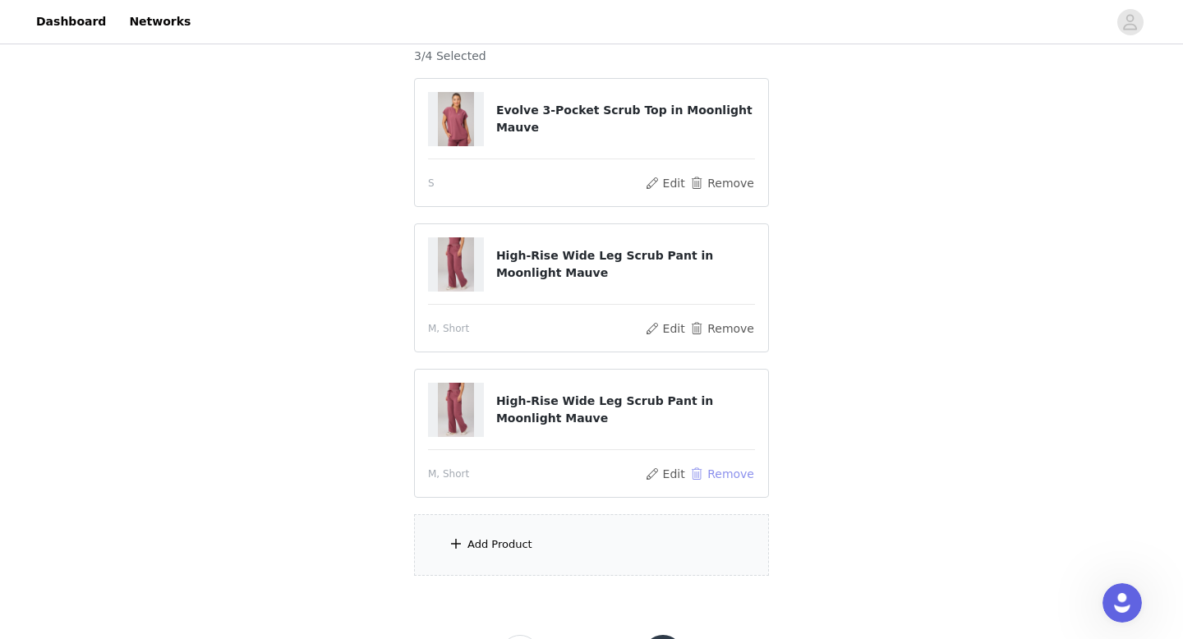
click at [738, 474] on button "Remove" at bounding box center [722, 474] width 66 height 20
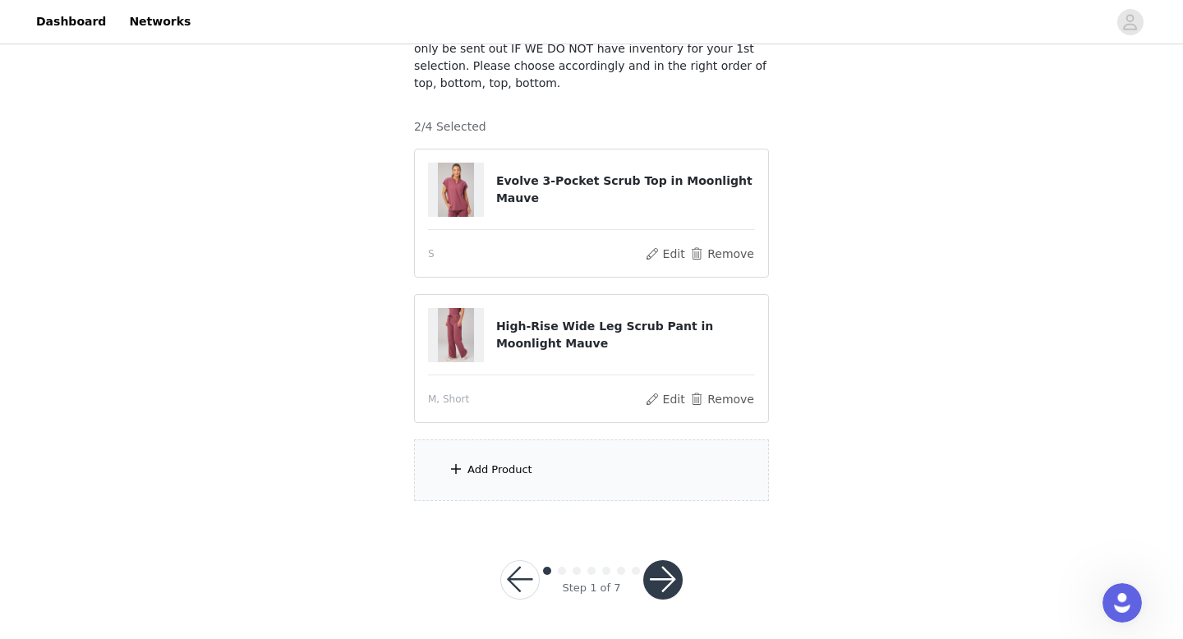
scroll to position [164, 0]
click at [662, 574] on button "button" at bounding box center [662, 580] width 39 height 39
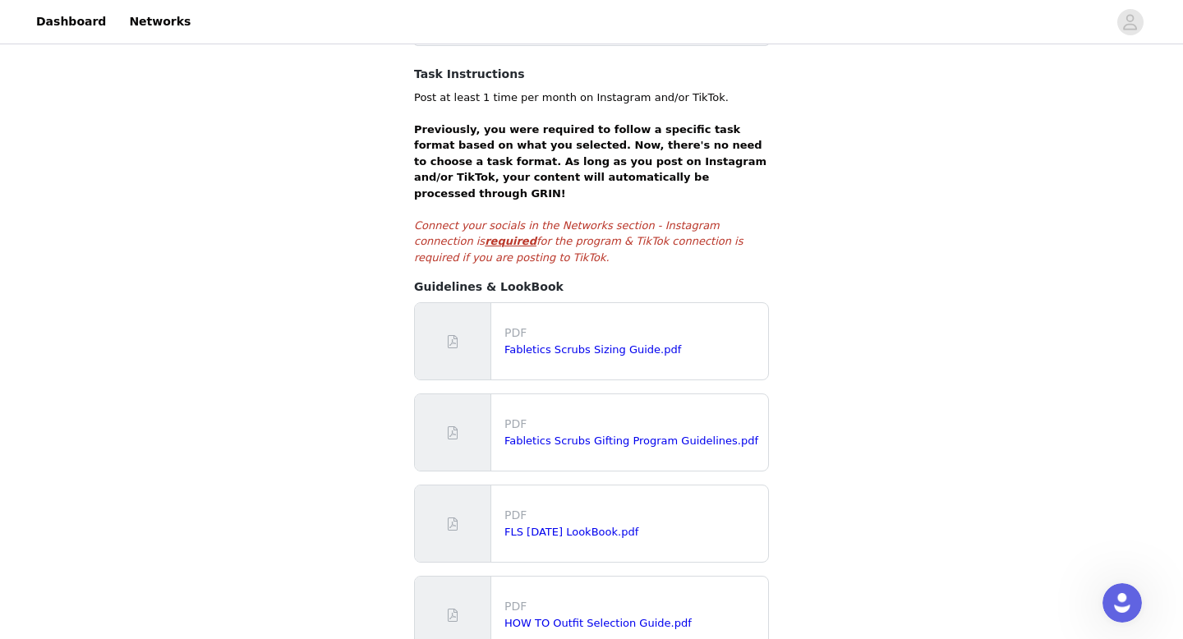
scroll to position [360, 0]
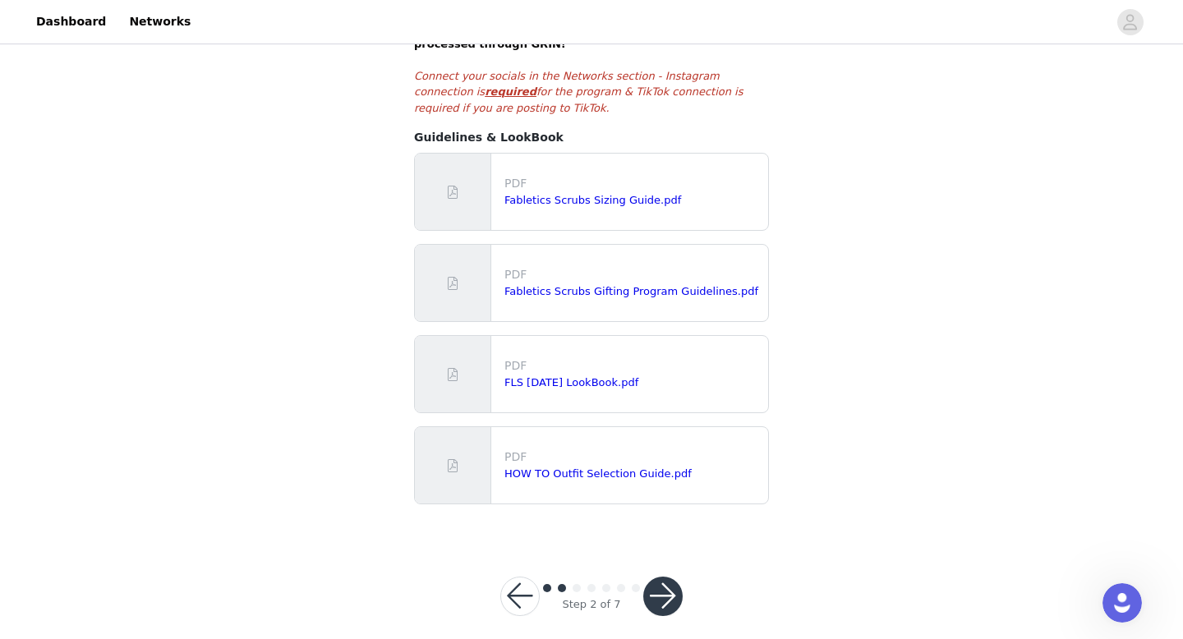
click at [662, 577] on button "button" at bounding box center [662, 596] width 39 height 39
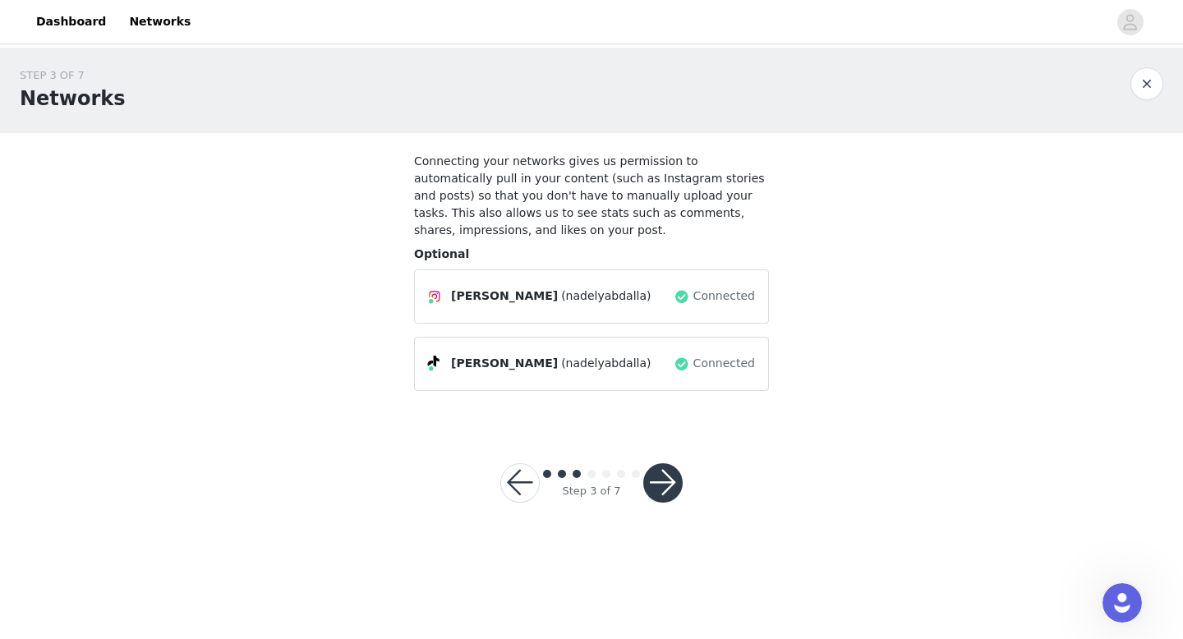
click at [672, 498] on button "button" at bounding box center [662, 482] width 39 height 39
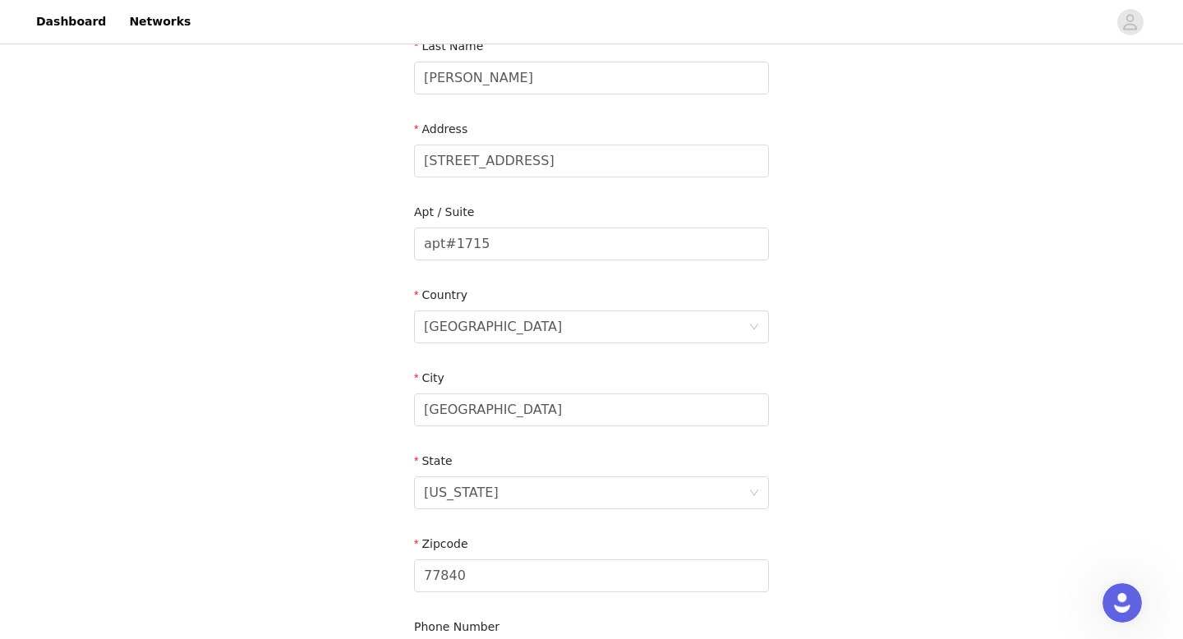
scroll to position [515, 0]
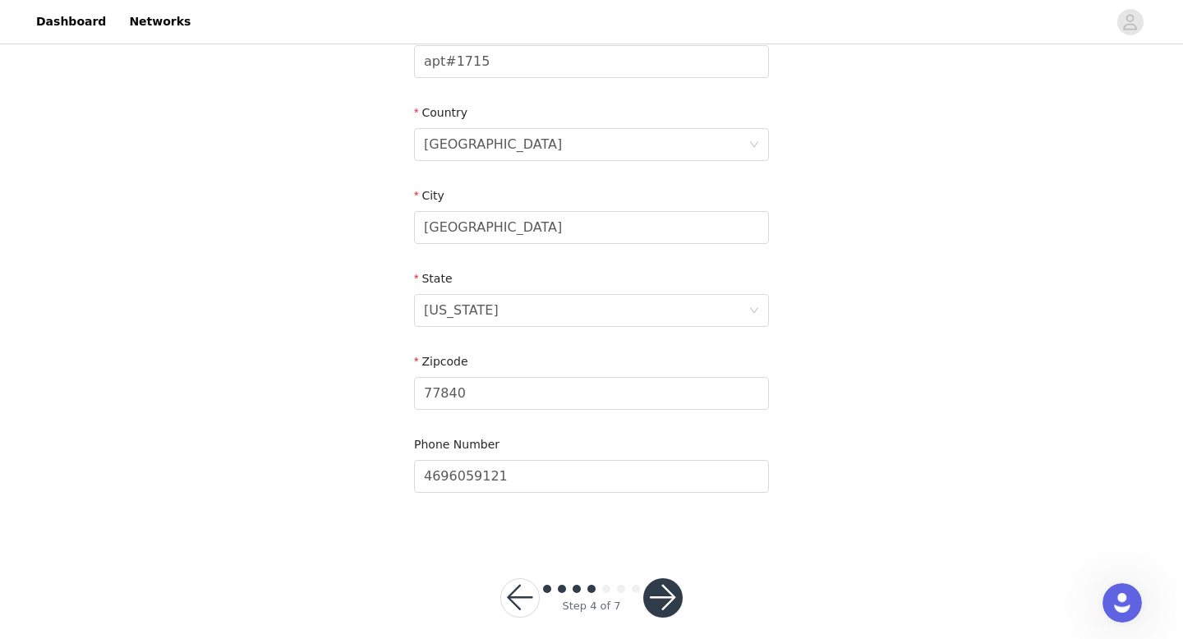
click at [665, 578] on button "button" at bounding box center [662, 597] width 39 height 39
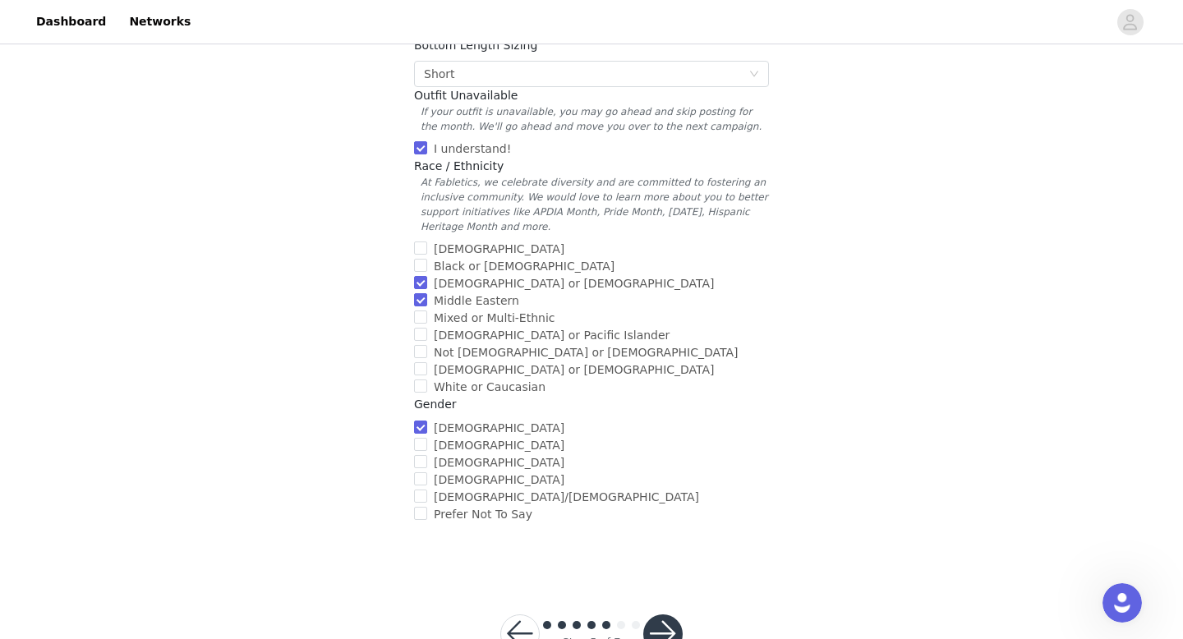
scroll to position [592, 0]
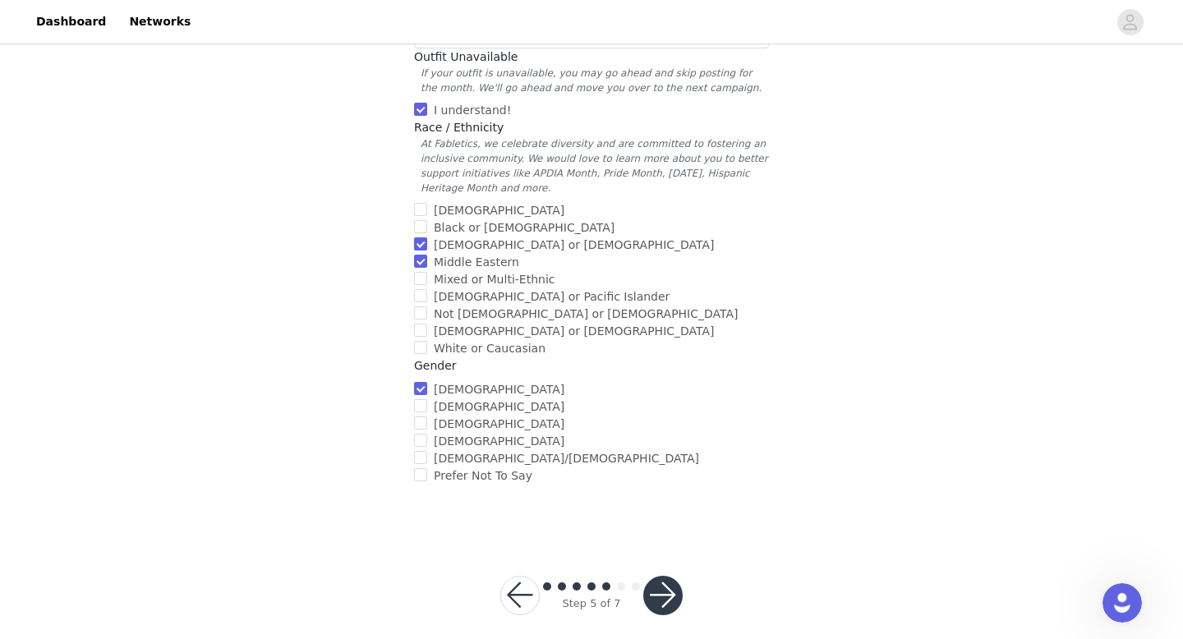
click at [659, 578] on button "button" at bounding box center [662, 595] width 39 height 39
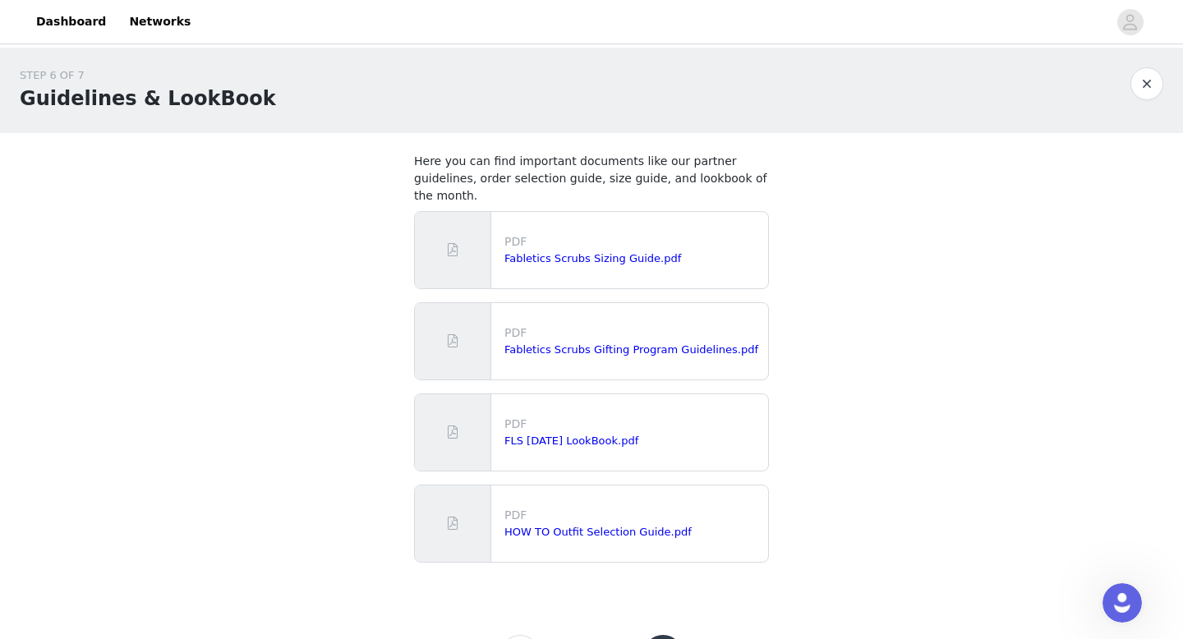
scroll to position [57, 0]
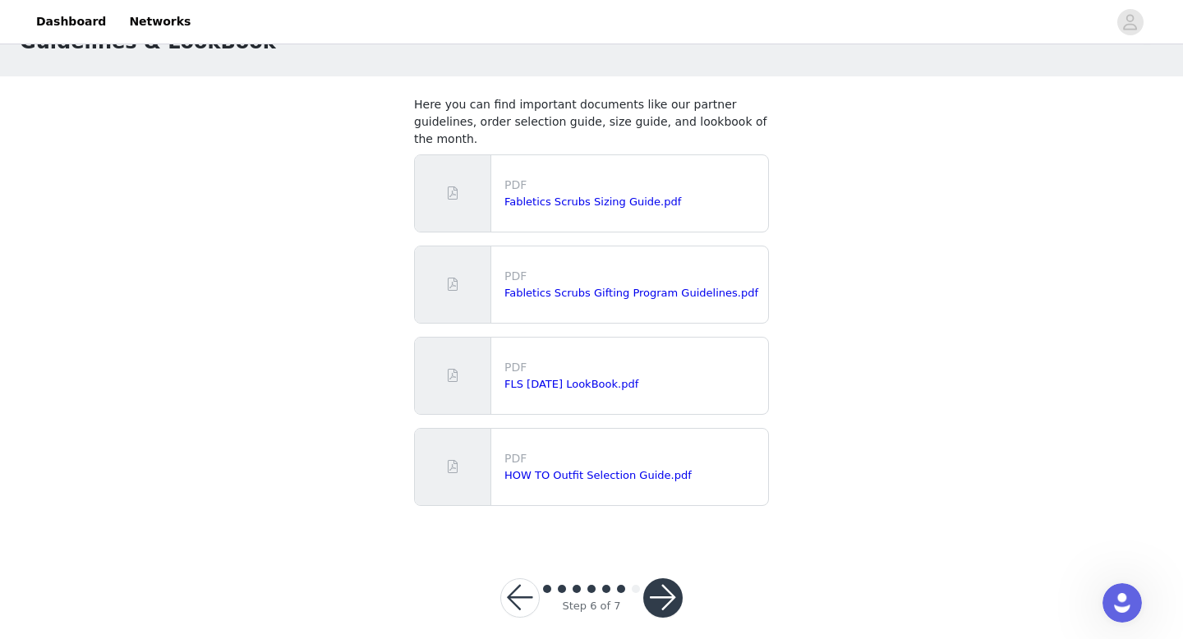
click at [666, 578] on button "button" at bounding box center [662, 597] width 39 height 39
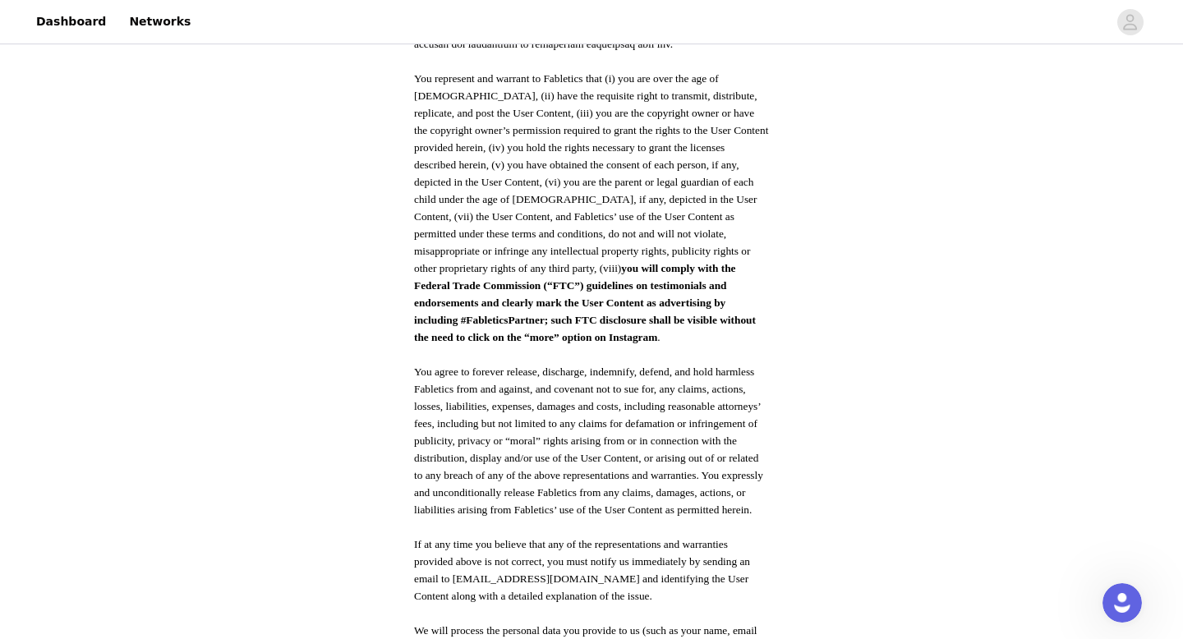
scroll to position [845, 0]
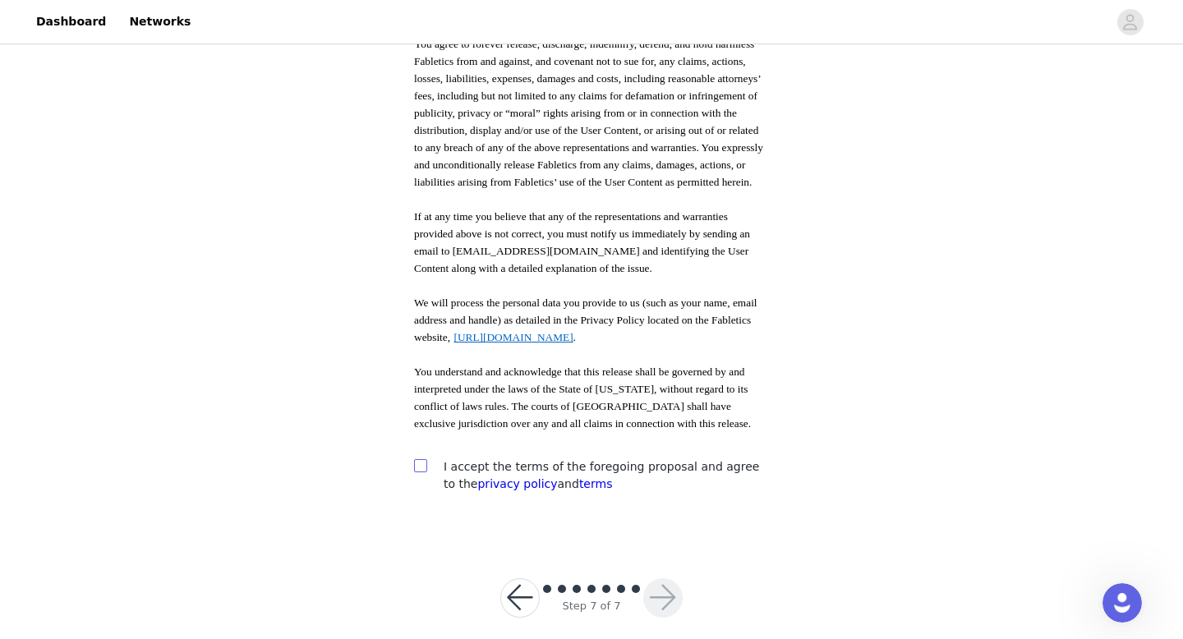
click at [417, 459] on input "checkbox" at bounding box center [420, 465] width 12 height 12
checkbox input "true"
click at [663, 578] on button "button" at bounding box center [662, 597] width 39 height 39
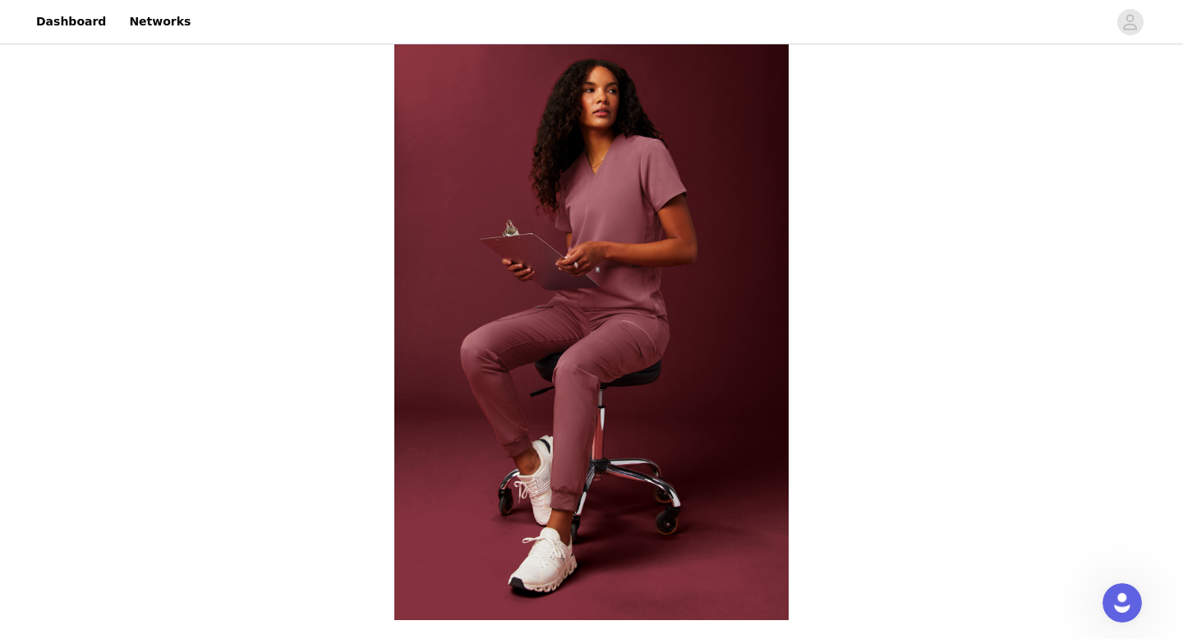
scroll to position [845, 0]
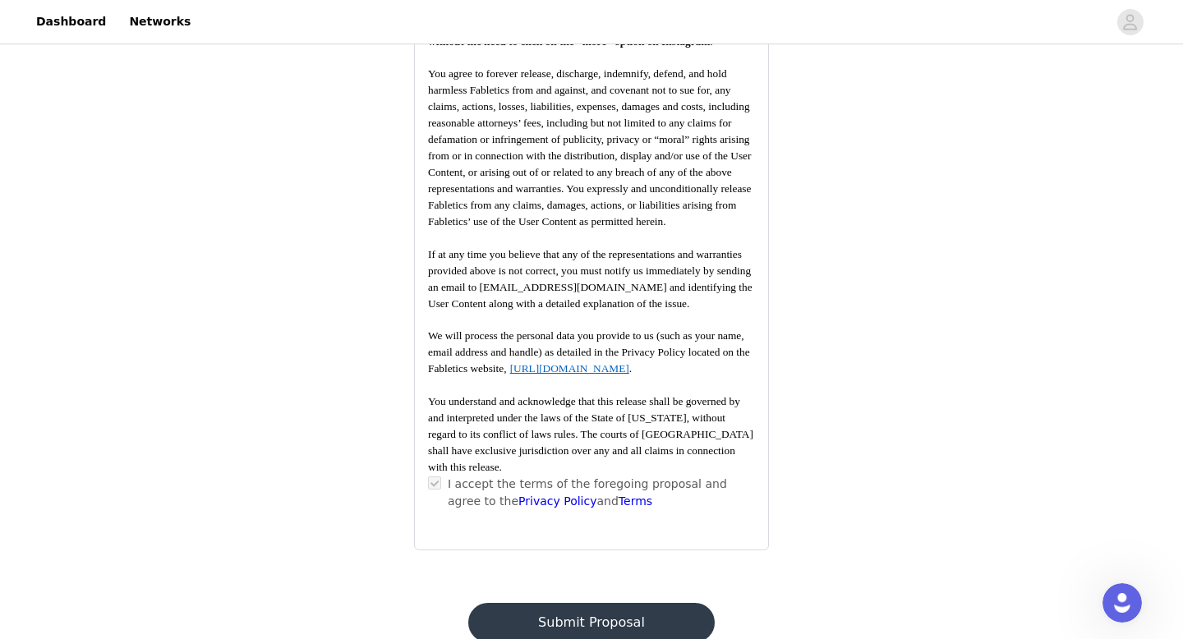
click at [647, 603] on button "Submit Proposal" at bounding box center [591, 622] width 246 height 39
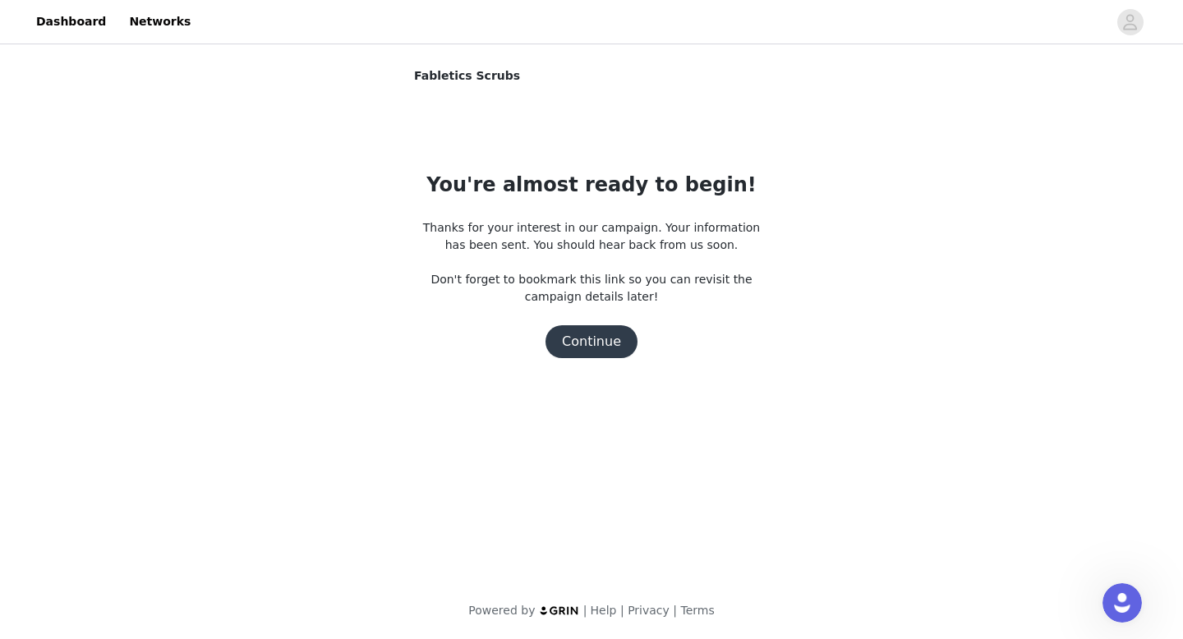
click at [596, 342] on button "Continue" at bounding box center [592, 341] width 92 height 33
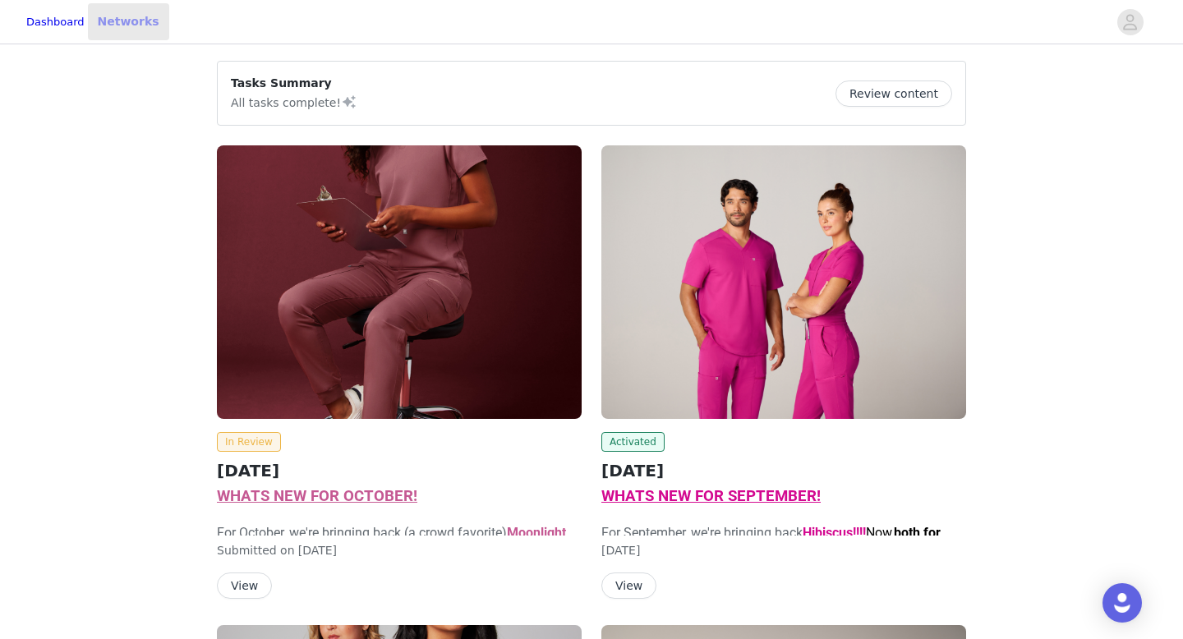
click at [158, 19] on link "Networks" at bounding box center [128, 21] width 81 height 37
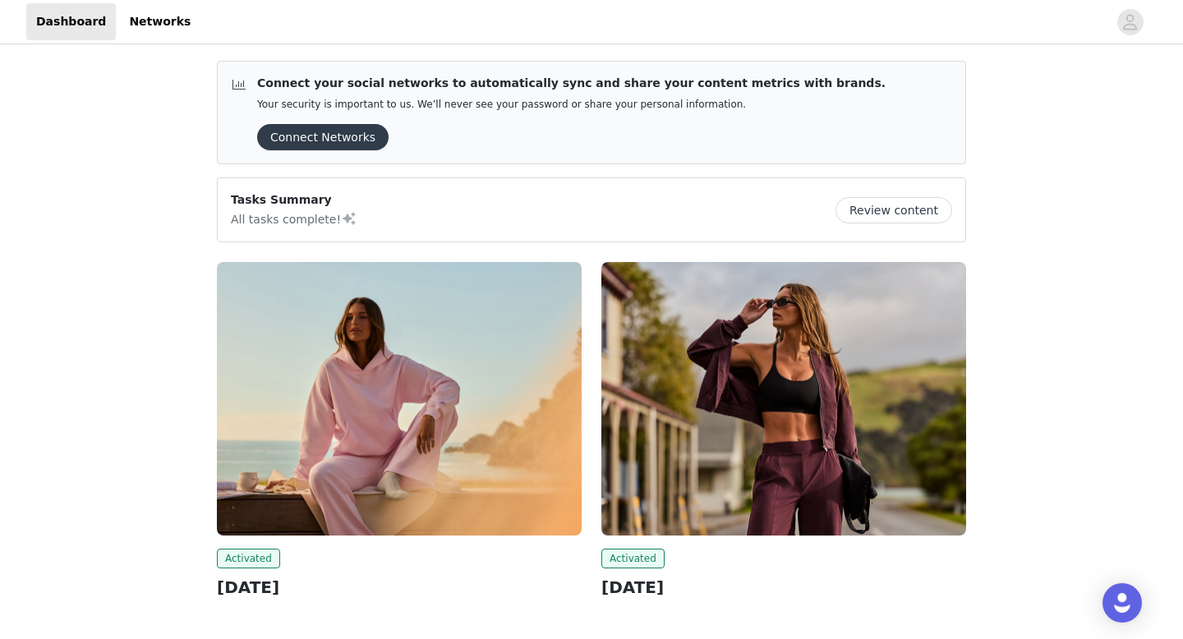
scroll to position [485, 0]
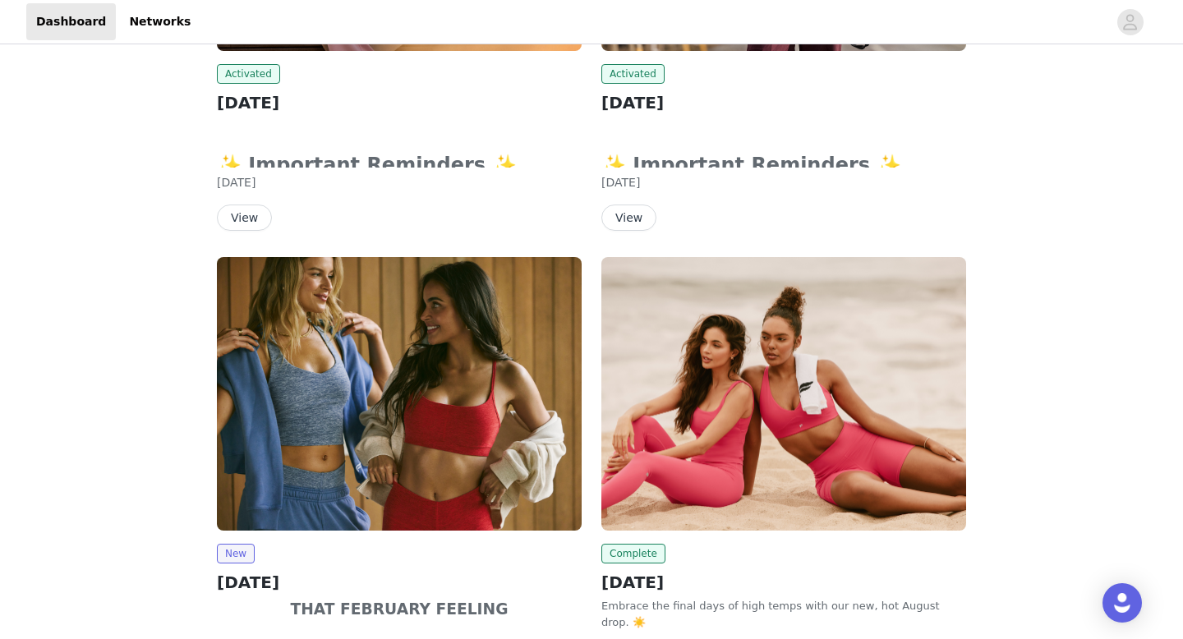
click at [252, 214] on button "View" at bounding box center [244, 218] width 55 height 26
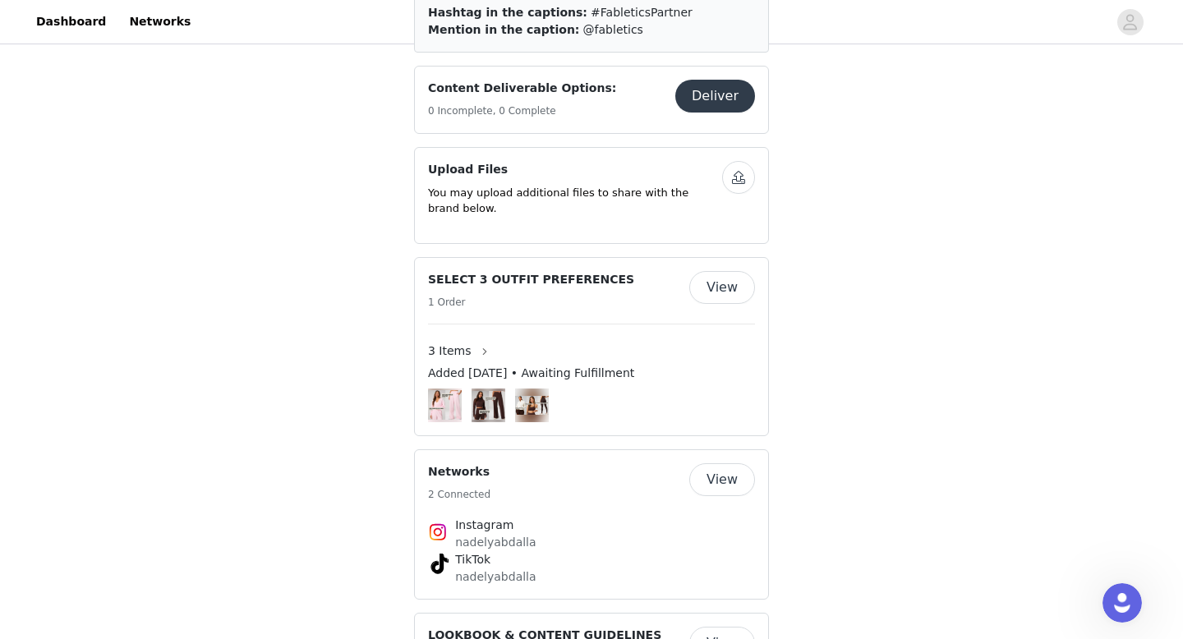
scroll to position [1043, 0]
